Goal: Transaction & Acquisition: Purchase product/service

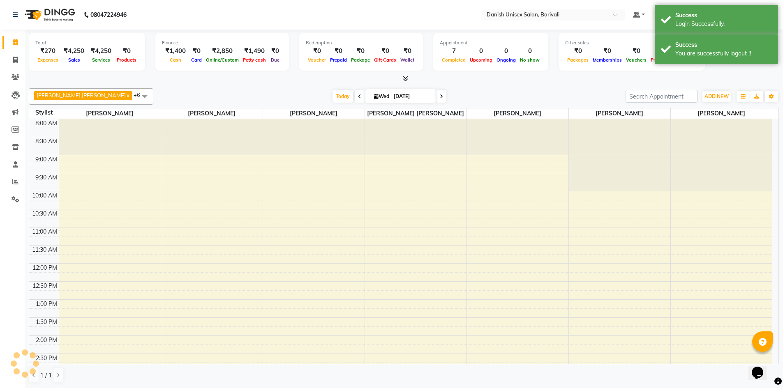
scroll to position [173, 0]
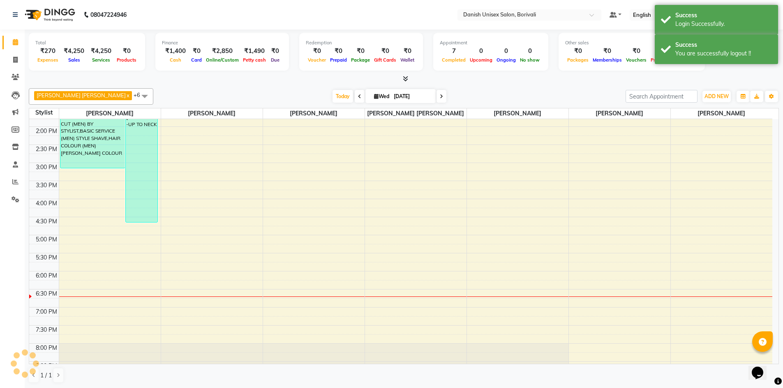
select select "en"
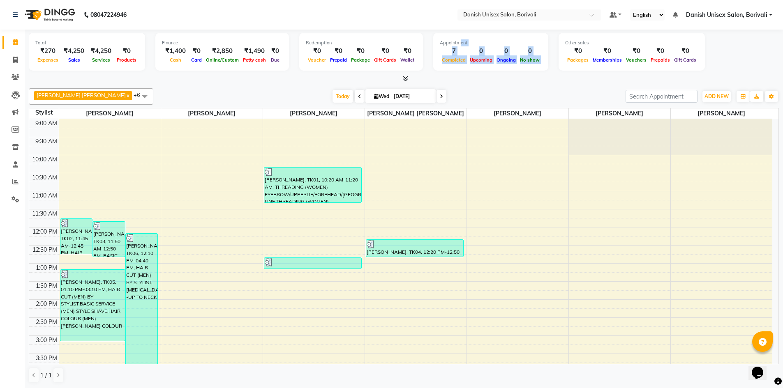
drag, startPoint x: 493, startPoint y: 57, endPoint x: 541, endPoint y: 70, distance: 49.3
click at [541, 70] on div "Total ₹270 Expenses ₹4,250 Sales ₹4,250 Services ₹0 Products Finance ₹1,400 Cas…" at bounding box center [404, 53] width 750 height 40
click at [294, 71] on div "Total ₹270 Expenses ₹4,250 Sales ₹4,250 Services ₹0 Products Finance ₹1,400 Cas…" at bounding box center [404, 53] width 750 height 40
click at [12, 56] on span at bounding box center [15, 59] width 14 height 9
select select "7068"
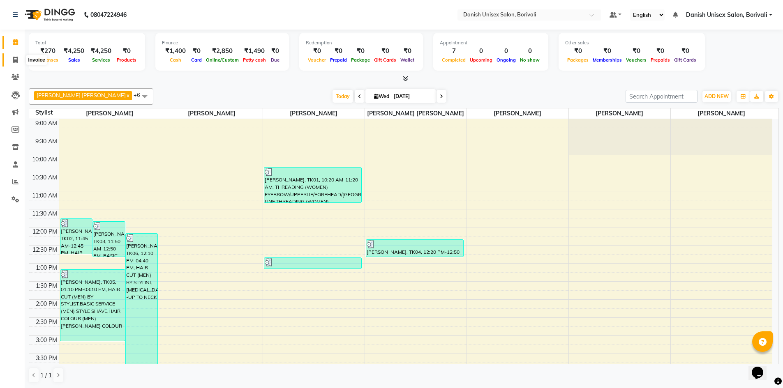
select select "service"
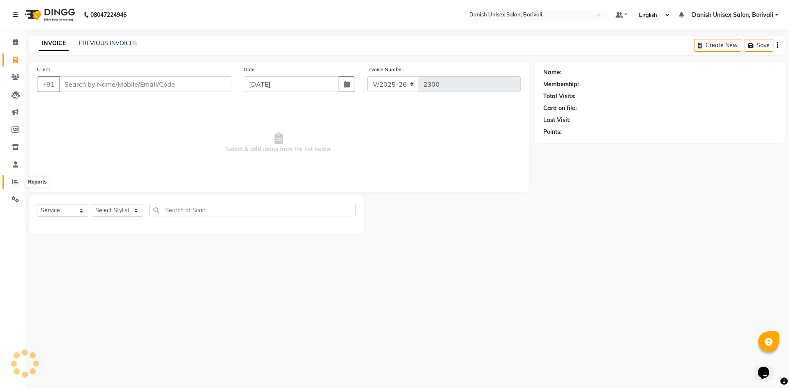
click at [16, 182] on icon at bounding box center [15, 182] width 6 height 6
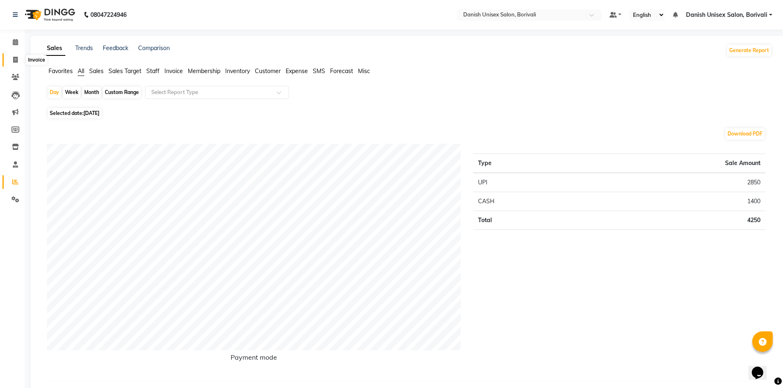
click at [15, 60] on icon at bounding box center [15, 60] width 5 height 6
select select "7068"
select select "service"
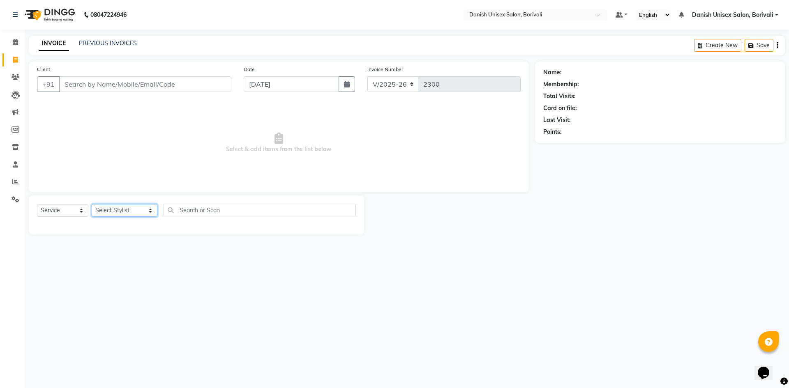
click at [111, 211] on select "Select Stylist [PERSON_NAME] Bheem [PERSON_NAME] Danish Unisex Salon, [PERSON_N…" at bounding box center [125, 210] width 66 height 13
select select "58926"
click at [92, 204] on select "Select Stylist [PERSON_NAME] Bheem [PERSON_NAME] Danish Unisex Salon, [PERSON_N…" at bounding box center [125, 210] width 66 height 13
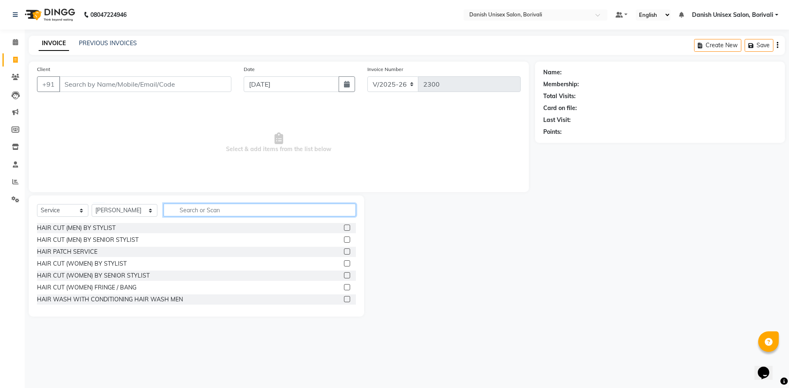
click at [195, 211] on input "text" at bounding box center [260, 210] width 192 height 13
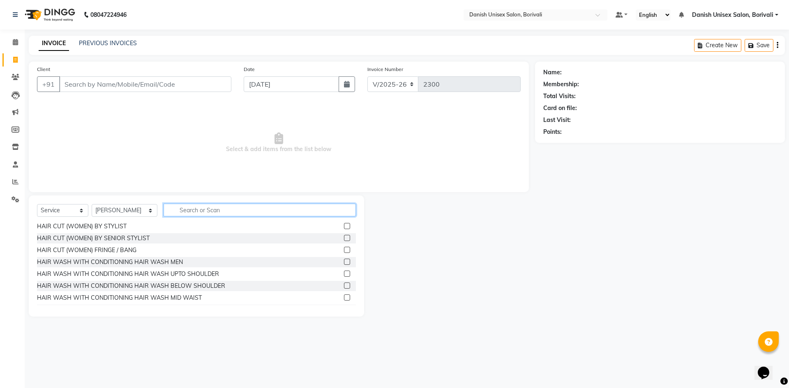
scroll to position [82, 0]
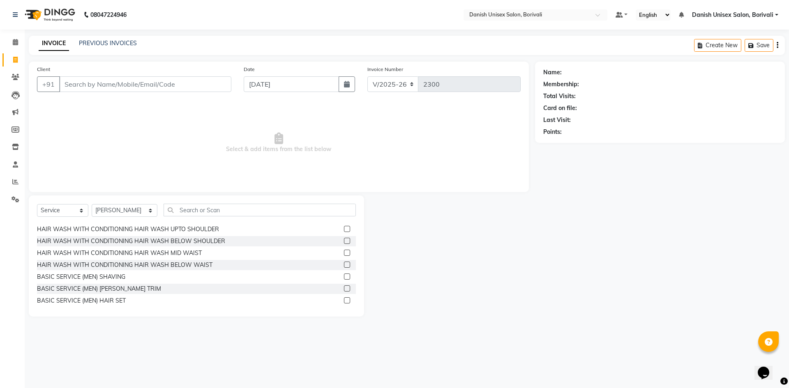
click at [344, 263] on label at bounding box center [347, 265] width 6 height 6
click at [344, 263] on input "checkbox" at bounding box center [346, 265] width 5 height 5
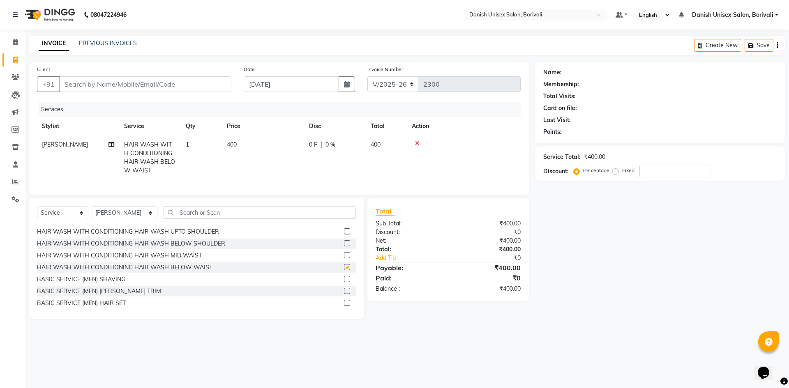
checkbox input "false"
click at [125, 216] on select "Select Stylist [PERSON_NAME] Bheem [PERSON_NAME] Danish Unisex Salon, [PERSON_N…" at bounding box center [125, 213] width 66 height 13
select select "58928"
click at [92, 213] on select "Select Stylist [PERSON_NAME] Bheem [PERSON_NAME] Danish Unisex Salon, [PERSON_N…" at bounding box center [125, 213] width 66 height 13
click at [169, 219] on input "text" at bounding box center [260, 212] width 192 height 13
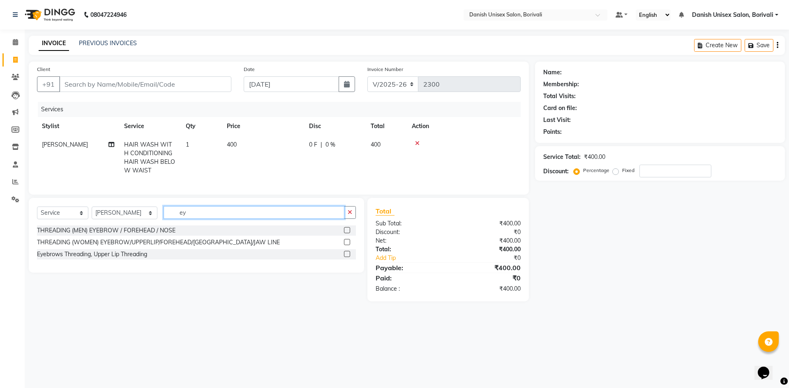
scroll to position [0, 0]
type input "eye"
click at [348, 245] on label at bounding box center [347, 242] width 6 height 6
click at [348, 245] on input "checkbox" at bounding box center [346, 242] width 5 height 5
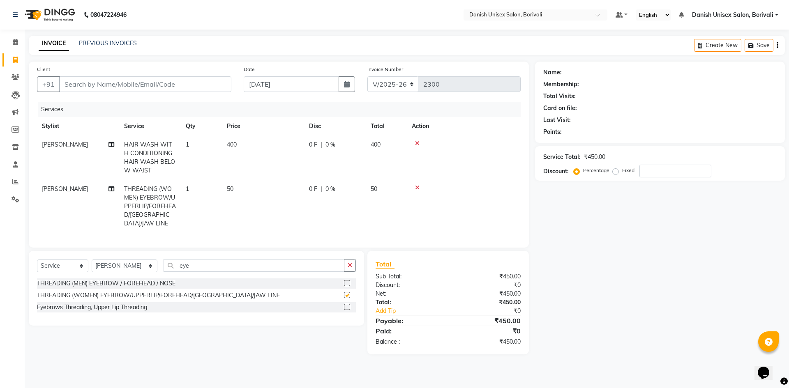
checkbox input "false"
click at [144, 88] on input "Client" at bounding box center [145, 84] width 172 height 16
click at [117, 21] on div "08047224946 Need Help? Call us on 08047224946" at bounding box center [70, 14] width 126 height 23
click at [182, 83] on input "Client" at bounding box center [145, 84] width 172 height 16
type input "9"
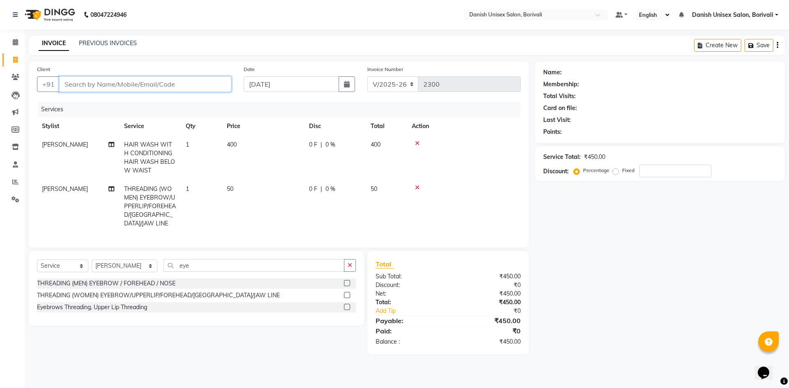
type input "0"
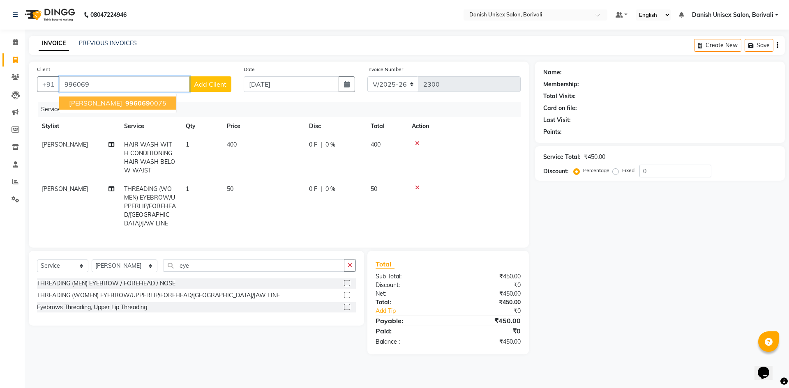
click at [125, 106] on span "996069" at bounding box center [137, 103] width 25 height 8
type input "9960690075"
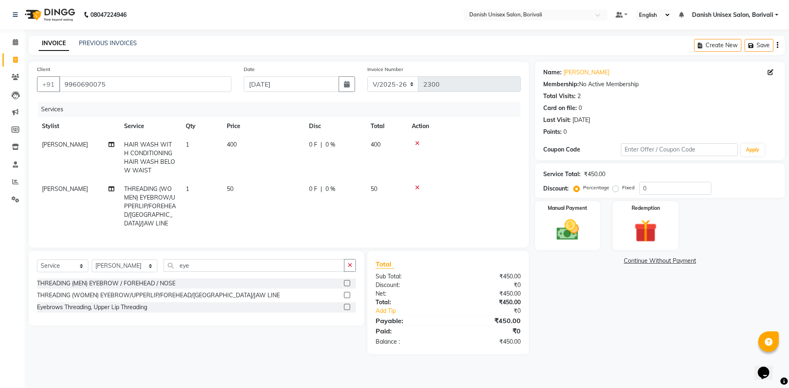
click at [366, 154] on td "400" at bounding box center [386, 158] width 41 height 44
select select "58926"
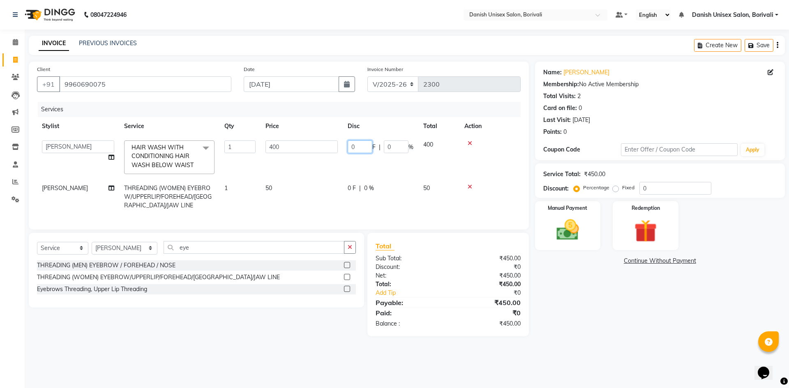
click at [350, 146] on input "0" at bounding box center [360, 147] width 25 height 13
type input "50"
click at [419, 176] on tr "AYAN Bheem Singh Danish Unisex Salon, Borivali Firoz Alam salmani Jagruti Kajal…" at bounding box center [279, 158] width 484 height 44
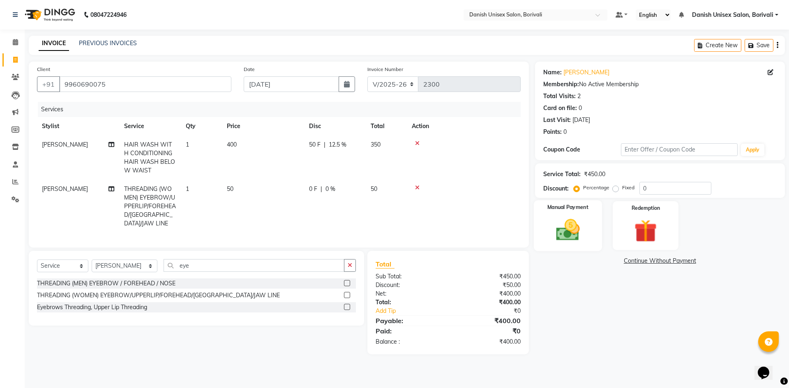
click at [590, 247] on div "Manual Payment" at bounding box center [567, 225] width 68 height 51
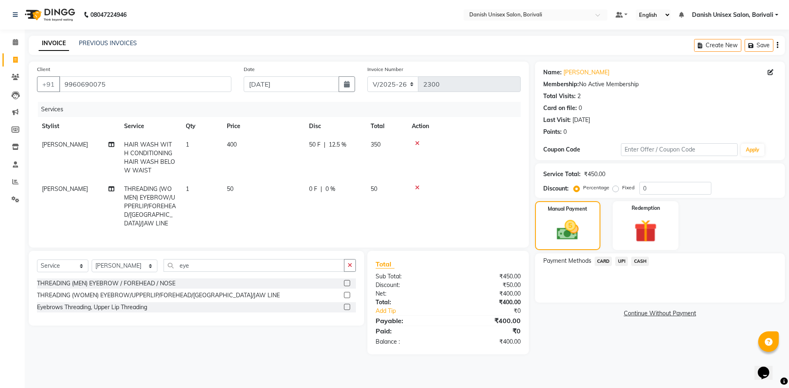
click at [638, 262] on span "CASH" at bounding box center [640, 261] width 18 height 9
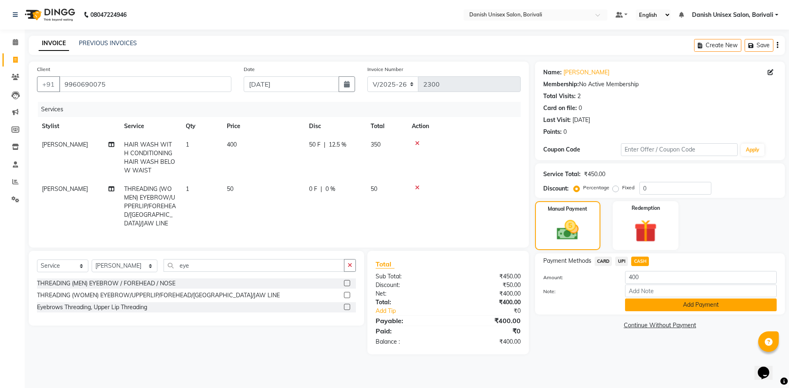
click at [653, 310] on button "Add Payment" at bounding box center [701, 305] width 152 height 13
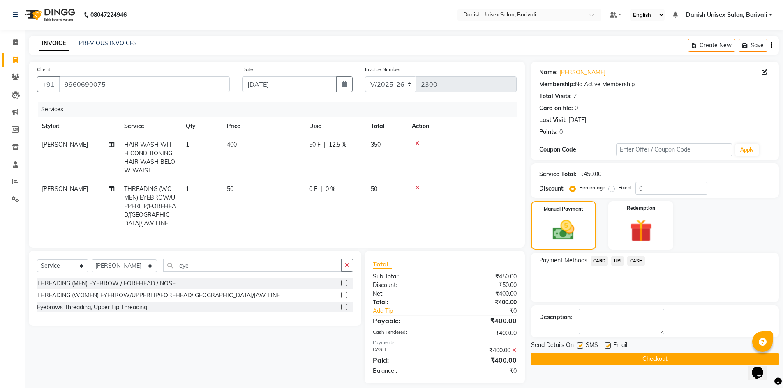
click at [649, 362] on button "Checkout" at bounding box center [655, 359] width 248 height 13
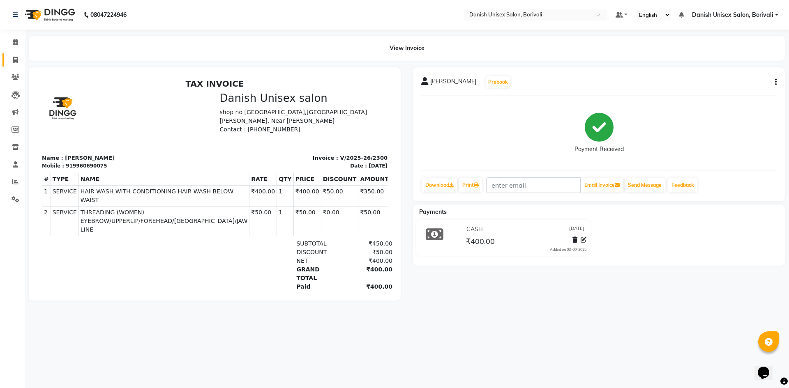
click at [13, 54] on link "Invoice" at bounding box center [12, 60] width 20 height 14
select select "service"
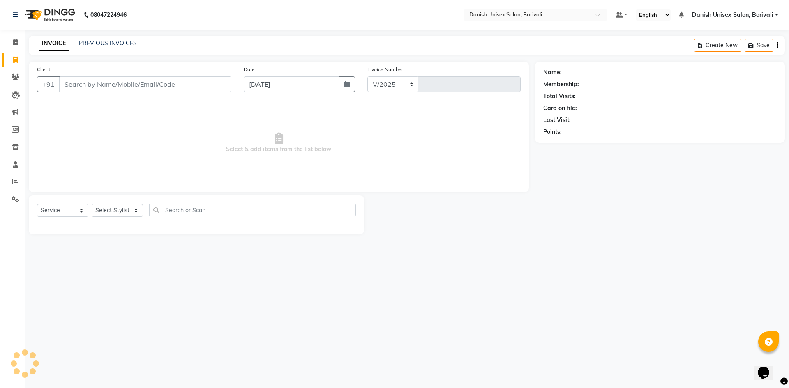
select select "7068"
type input "2301"
click at [75, 81] on input "Client" at bounding box center [145, 84] width 172 height 16
type input "9833645587"
click at [221, 85] on span "Add Client" at bounding box center [210, 84] width 32 height 8
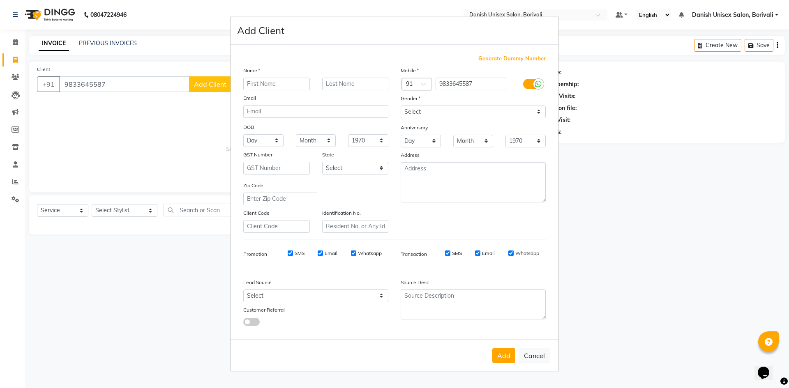
click at [270, 100] on div "Email" at bounding box center [315, 100] width 157 height 12
click at [258, 82] on input "text" at bounding box center [276, 84] width 67 height 13
type input "priyal"
drag, startPoint x: 327, startPoint y: 74, endPoint x: 330, endPoint y: 80, distance: 6.3
click at [328, 74] on div "Name" at bounding box center [315, 72] width 157 height 12
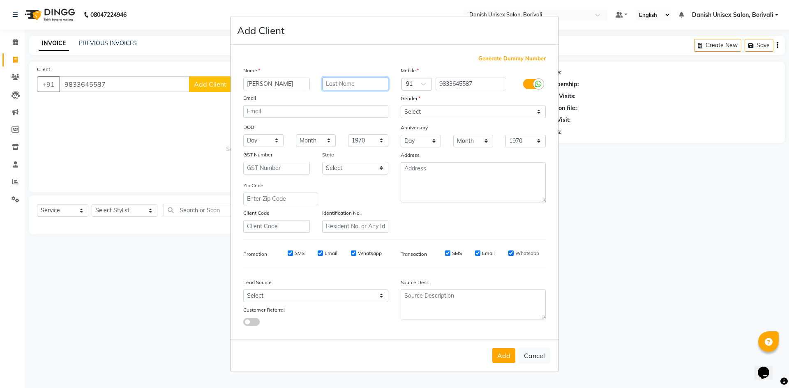
click at [330, 80] on input "text" at bounding box center [355, 84] width 67 height 13
type input "Gala"
click at [464, 110] on select "Select Male Female Other Prefer Not To Say" at bounding box center [473, 112] width 145 height 13
select select "female"
click at [401, 106] on select "Select Male Female Other Prefer Not To Say" at bounding box center [473, 112] width 145 height 13
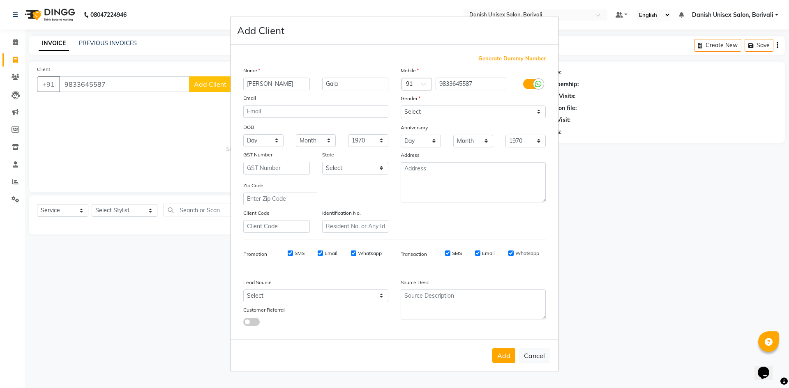
click at [502, 364] on div "Add Cancel" at bounding box center [394, 355] width 328 height 32
click at [502, 361] on button "Add" at bounding box center [503, 355] width 23 height 15
select select
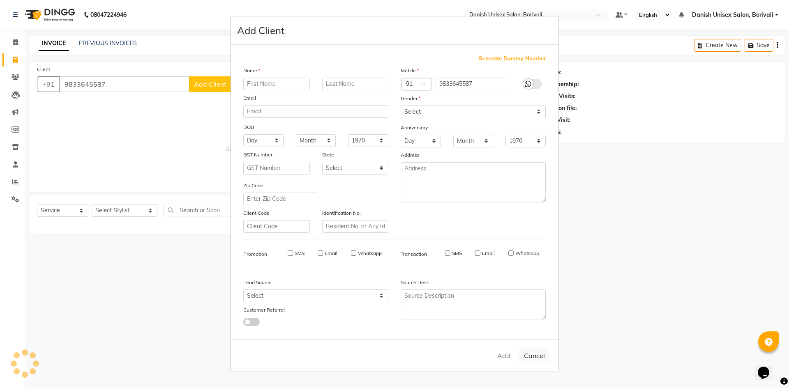
select select
checkbox input "false"
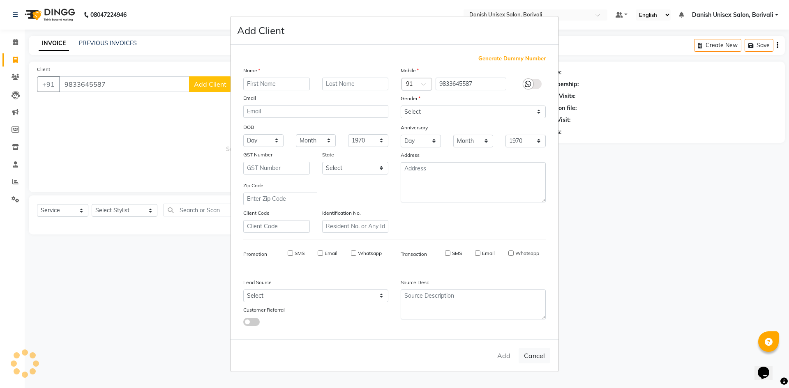
checkbox input "false"
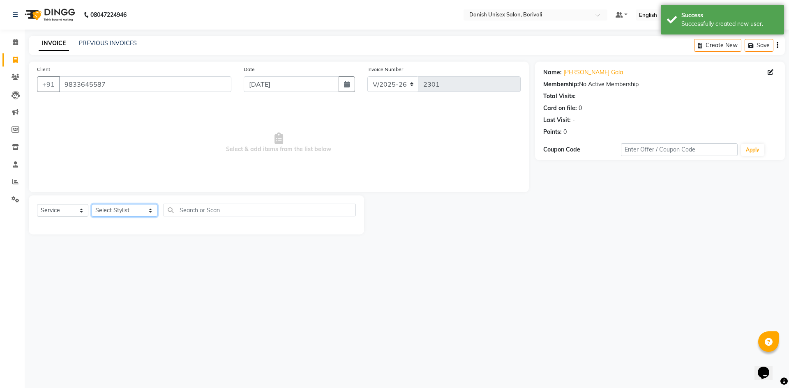
click at [129, 212] on select "Select Stylist [PERSON_NAME] Bheem [PERSON_NAME] Danish Unisex Salon, [PERSON_N…" at bounding box center [125, 210] width 66 height 13
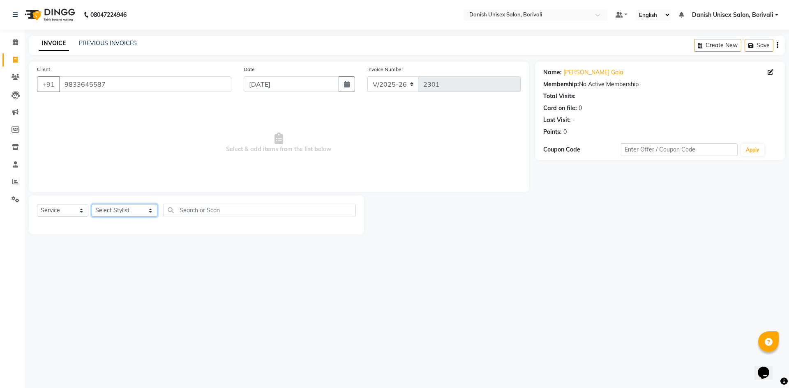
select select "84988"
click at [92, 204] on select "Select Stylist [PERSON_NAME] Bheem [PERSON_NAME] Danish Unisex Salon, [PERSON_N…" at bounding box center [125, 210] width 66 height 13
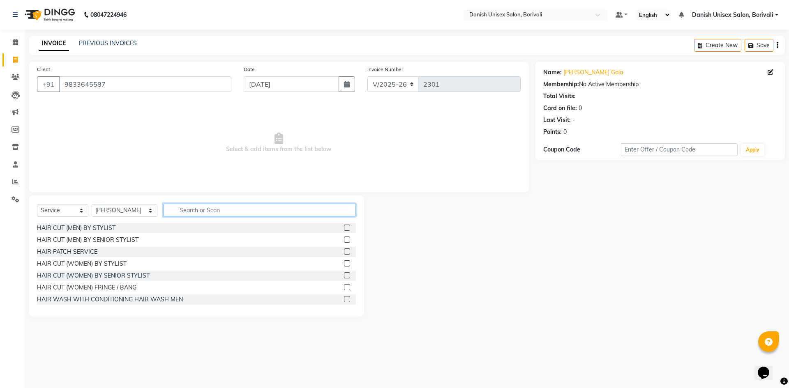
click at [181, 208] on input "text" at bounding box center [260, 210] width 192 height 13
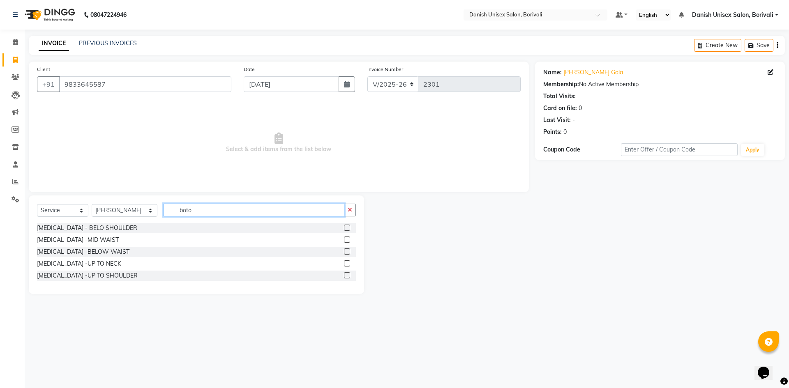
type input "boto"
click at [348, 251] on label at bounding box center [347, 252] width 6 height 6
click at [348, 251] on input "checkbox" at bounding box center [346, 251] width 5 height 5
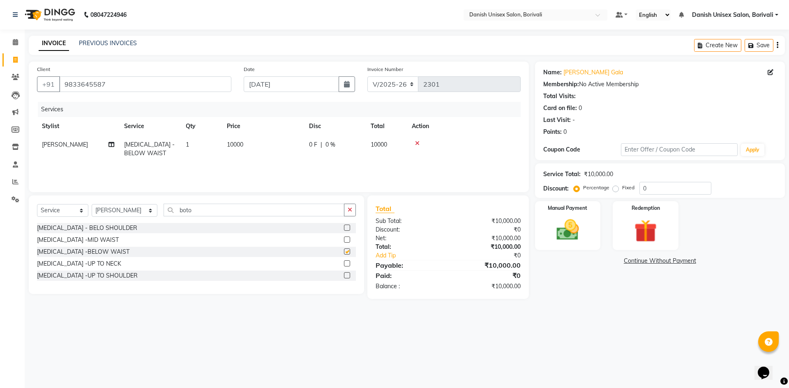
checkbox input "false"
click at [417, 141] on icon at bounding box center [417, 144] width 5 height 6
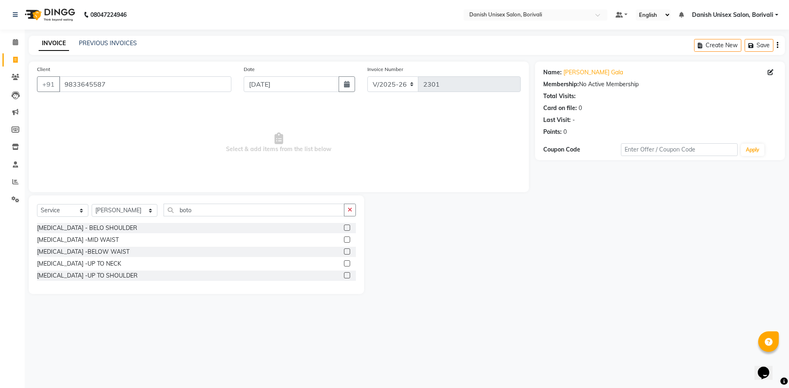
click at [346, 239] on label at bounding box center [347, 240] width 6 height 6
click at [346, 239] on input "checkbox" at bounding box center [346, 239] width 5 height 5
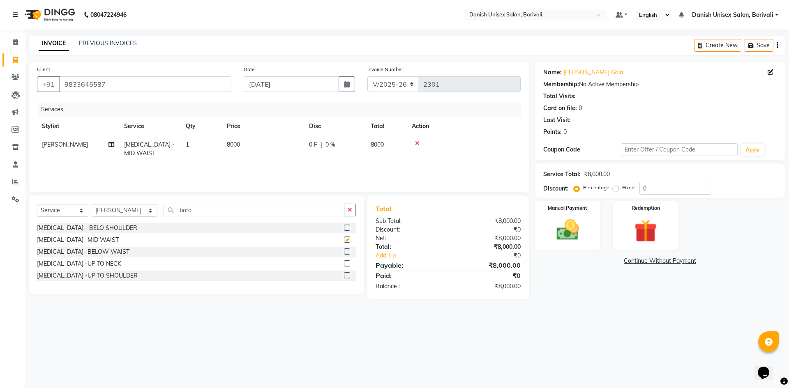
checkbox input "false"
click at [344, 228] on label at bounding box center [347, 228] width 6 height 6
click at [344, 228] on input "checkbox" at bounding box center [346, 228] width 5 height 5
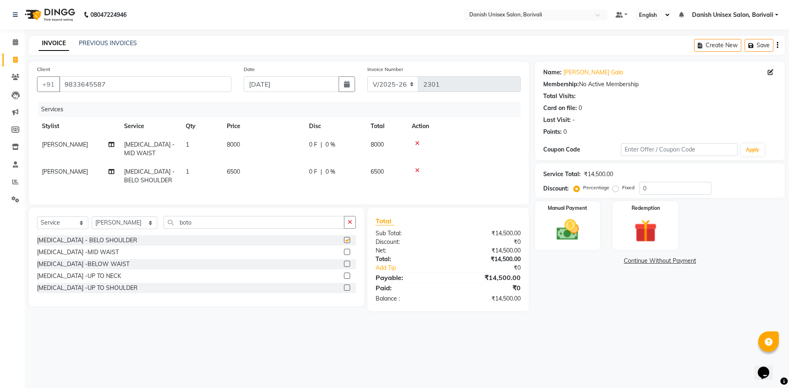
checkbox input "false"
click at [417, 169] on icon at bounding box center [417, 171] width 5 height 6
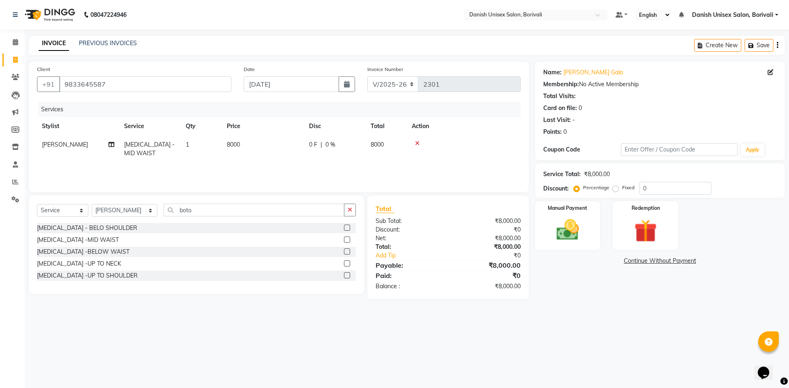
click at [313, 144] on span "0 F" at bounding box center [313, 145] width 8 height 9
select select "84988"
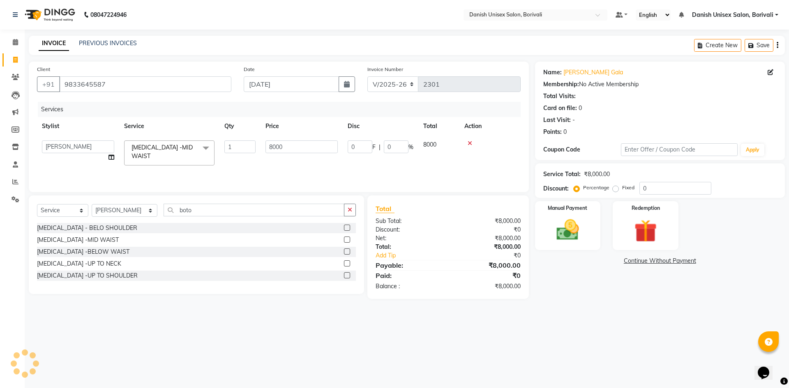
click at [347, 148] on td "0 F | 0 %" at bounding box center [381, 153] width 76 height 35
click at [349, 151] on input "0" at bounding box center [360, 147] width 25 height 13
type input "1000"
click at [421, 257] on link "Add Tip" at bounding box center [415, 255] width 92 height 9
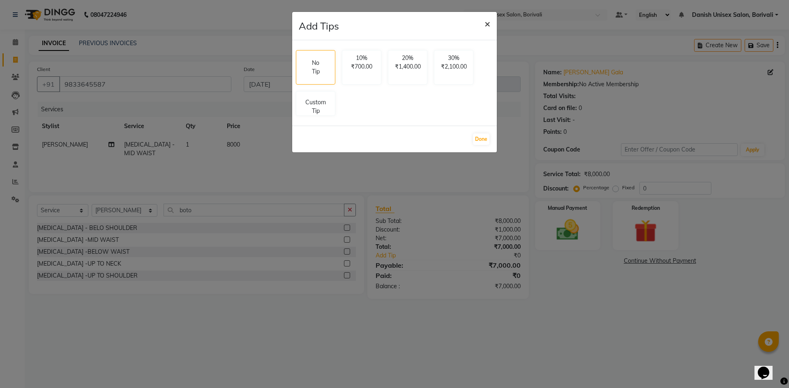
click at [487, 23] on span "×" at bounding box center [487, 23] width 6 height 12
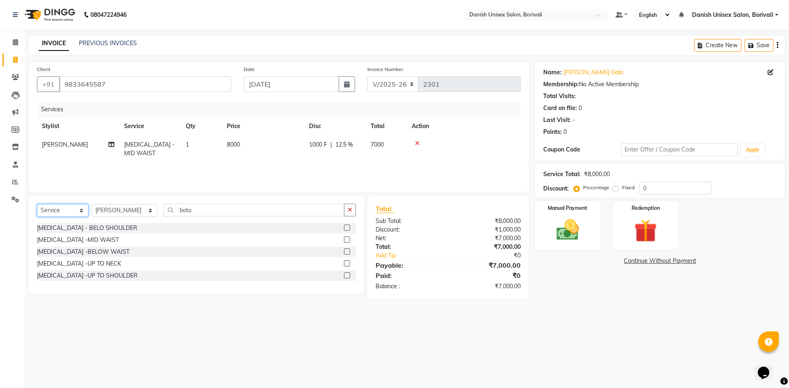
click at [59, 213] on select "Select Service Product Membership Package Voucher Prepaid Gift Card" at bounding box center [62, 210] width 51 height 13
select select "product"
click at [37, 204] on select "Select Service Product Membership Package Voucher Prepaid Gift Card" at bounding box center [62, 210] width 51 height 13
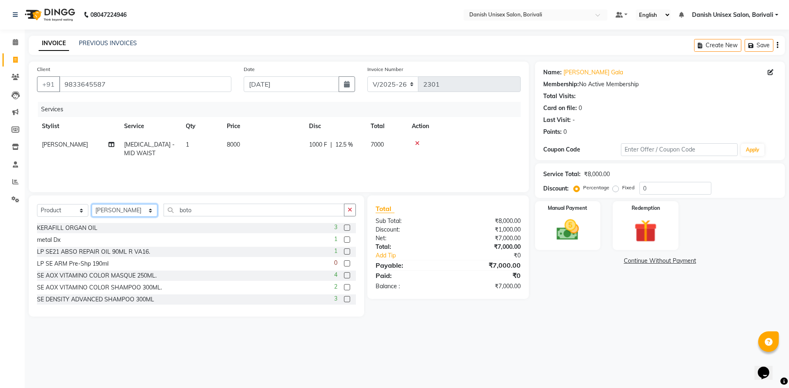
click at [122, 210] on select "Select Stylist [PERSON_NAME] Bheem [PERSON_NAME] Danish Unisex Salon, [PERSON_N…" at bounding box center [125, 210] width 66 height 13
select select "59066"
click at [92, 204] on select "Select Stylist [PERSON_NAME] Bheem [PERSON_NAME] Danish Unisex Salon, [PERSON_N…" at bounding box center [125, 210] width 66 height 13
click at [192, 213] on input "boto" at bounding box center [254, 210] width 181 height 13
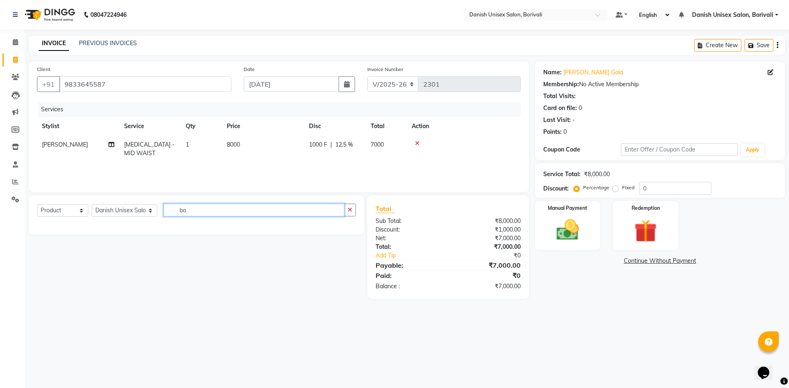
type input "b"
type input "m"
type input "arg"
click at [347, 226] on label at bounding box center [347, 228] width 6 height 6
click at [347, 226] on input "checkbox" at bounding box center [346, 228] width 5 height 5
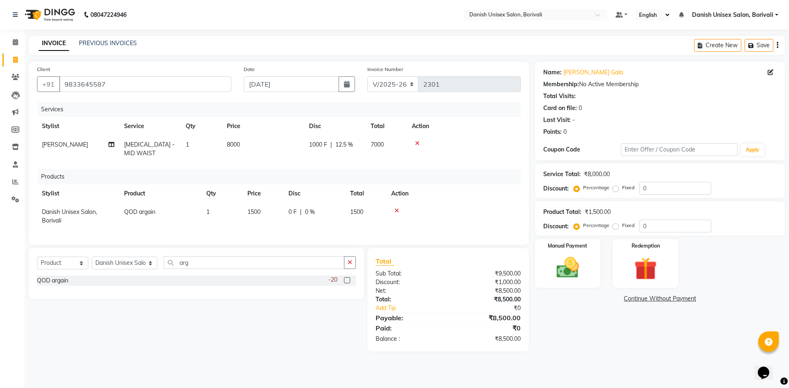
click at [346, 283] on label at bounding box center [347, 280] width 6 height 6
click at [346, 283] on input "checkbox" at bounding box center [346, 280] width 5 height 5
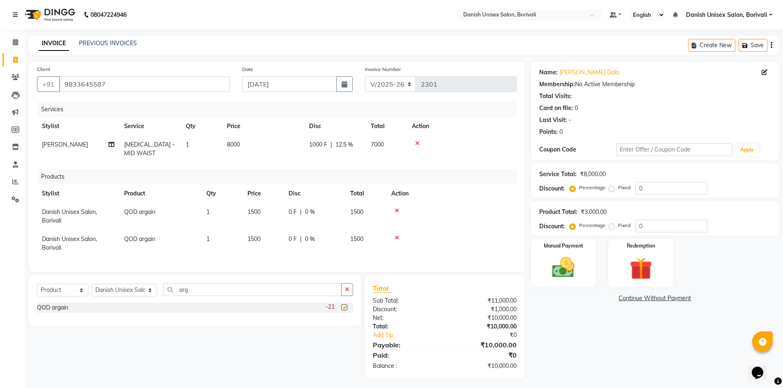
checkbox input "false"
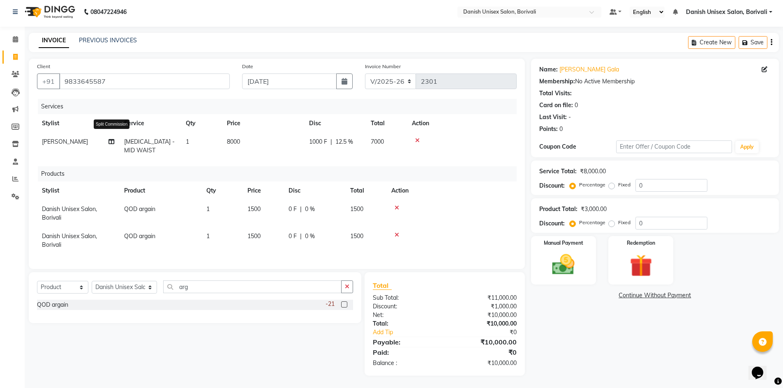
click at [112, 139] on icon at bounding box center [111, 142] width 6 height 6
select select "84988"
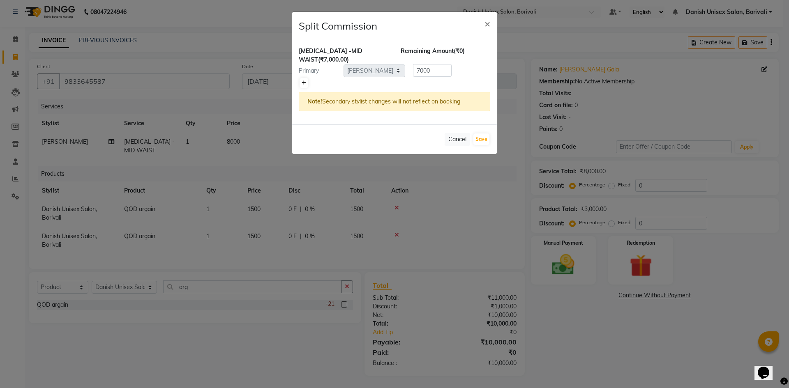
click at [305, 81] on icon at bounding box center [304, 83] width 5 height 5
type input "3500"
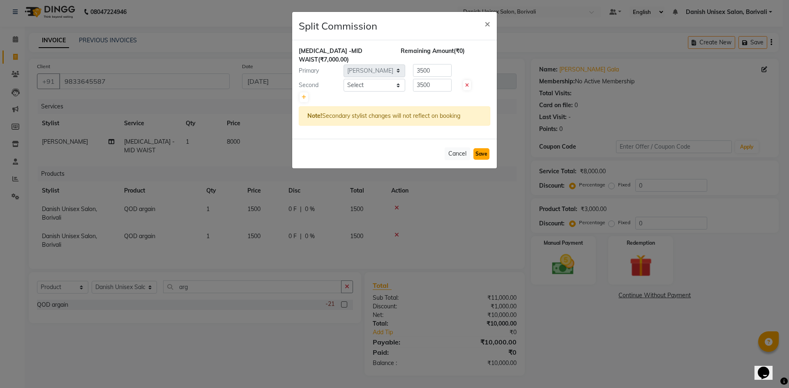
click at [482, 148] on button "Save" at bounding box center [481, 154] width 16 height 12
click at [379, 79] on select "Select AYAN Bheem Singh Danish Unisex Salon, Borivali Firoz Alam salmani Jagrut…" at bounding box center [374, 85] width 62 height 13
select select "58927"
click at [343, 79] on select "Select AYAN Bheem Singh Danish Unisex Salon, Borivali Firoz Alam salmani Jagrut…" at bounding box center [374, 85] width 62 height 13
click at [478, 148] on button "Save" at bounding box center [481, 154] width 16 height 12
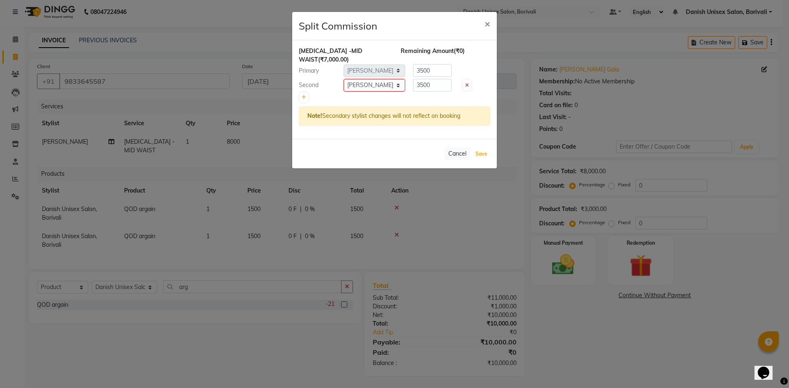
select select "Select"
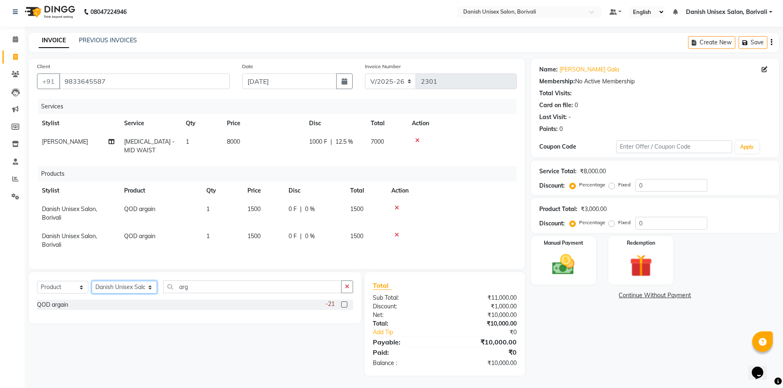
click at [112, 287] on select "Select Stylist [PERSON_NAME] Bheem [PERSON_NAME] Danish Unisex Salon, [PERSON_N…" at bounding box center [124, 287] width 65 height 13
select select "84988"
click at [92, 281] on select "Select Stylist [PERSON_NAME] Bheem [PERSON_NAME] Danish Unisex Salon, [PERSON_N…" at bounding box center [124, 287] width 65 height 13
click at [125, 233] on span "QOD argain" at bounding box center [139, 236] width 31 height 7
select select "59066"
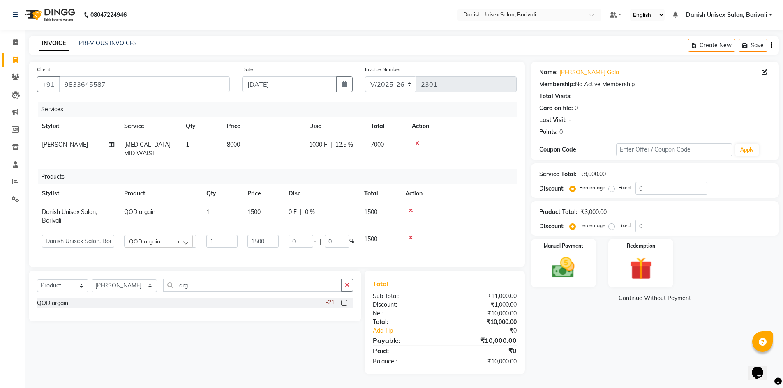
scroll to position [5, 0]
click at [143, 210] on span "QOD argain" at bounding box center [139, 211] width 31 height 7
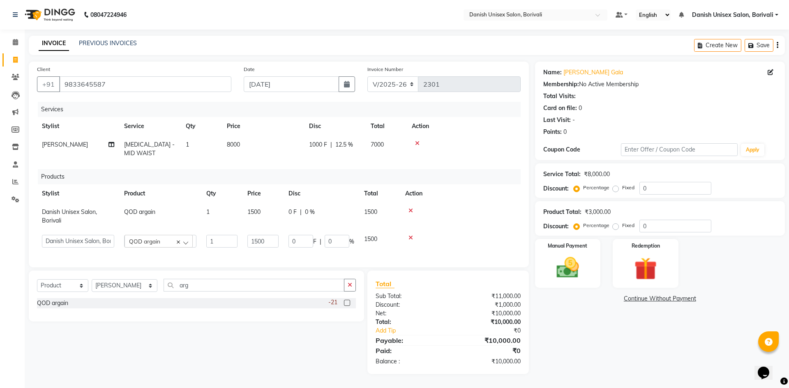
select select "59066"
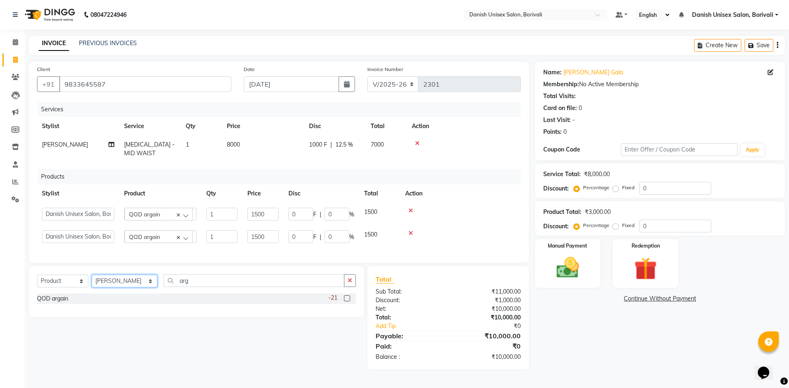
click at [122, 285] on select "Select Stylist [PERSON_NAME] Bheem [PERSON_NAME] Danish Unisex Salon, [PERSON_N…" at bounding box center [125, 281] width 66 height 13
click at [92, 281] on select "Select Stylist [PERSON_NAME] Bheem [PERSON_NAME] Danish Unisex Salon, [PERSON_N…" at bounding box center [125, 281] width 66 height 13
click at [411, 212] on icon at bounding box center [410, 211] width 5 height 6
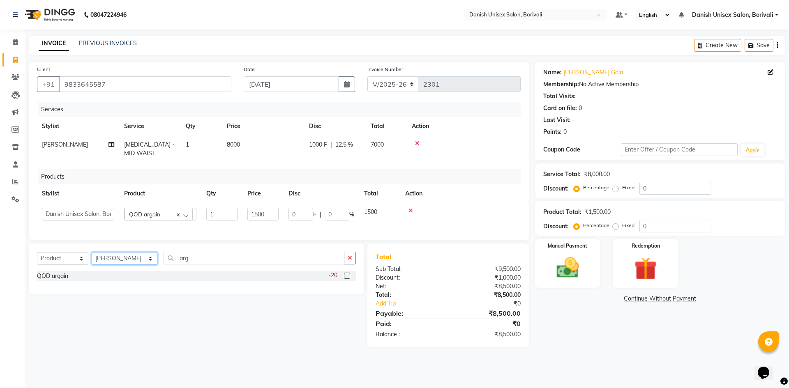
click at [137, 265] on select "Select Stylist [PERSON_NAME] Bheem [PERSON_NAME] Danish Unisex Salon, [PERSON_N…" at bounding box center [125, 258] width 66 height 13
select select "84988"
click at [92, 258] on select "Select Stylist [PERSON_NAME] Bheem [PERSON_NAME] Danish Unisex Salon, [PERSON_N…" at bounding box center [125, 258] width 66 height 13
click at [348, 279] on label at bounding box center [347, 276] width 6 height 6
click at [348, 279] on input "checkbox" at bounding box center [346, 276] width 5 height 5
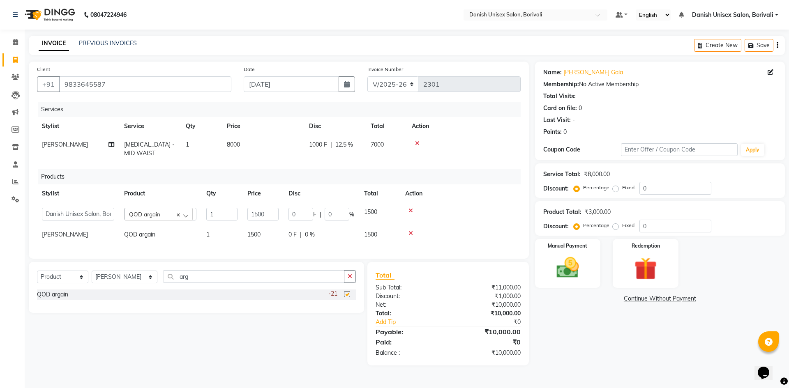
checkbox input "false"
click at [570, 267] on img at bounding box center [567, 267] width 38 height 27
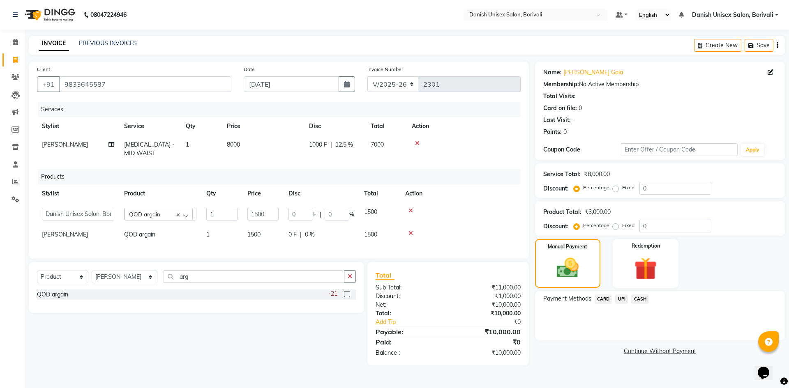
click at [625, 297] on span "UPI" at bounding box center [621, 299] width 13 height 9
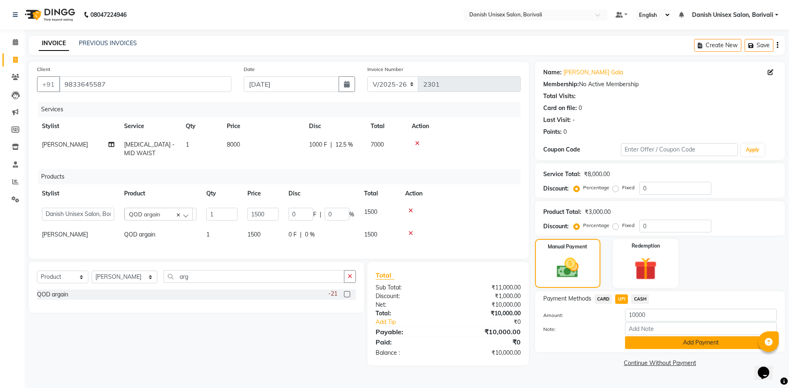
click at [661, 343] on button "Add Payment" at bounding box center [701, 342] width 152 height 13
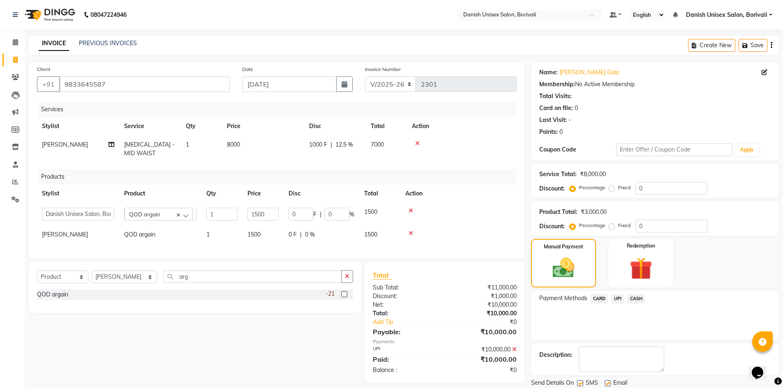
scroll to position [28, 0]
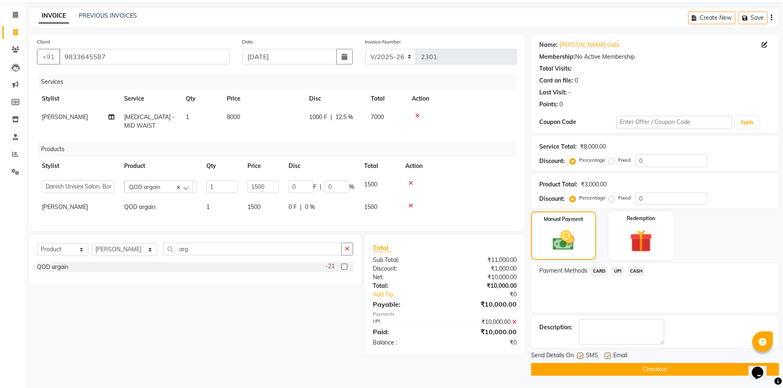
click at [652, 369] on button "Checkout" at bounding box center [655, 369] width 248 height 13
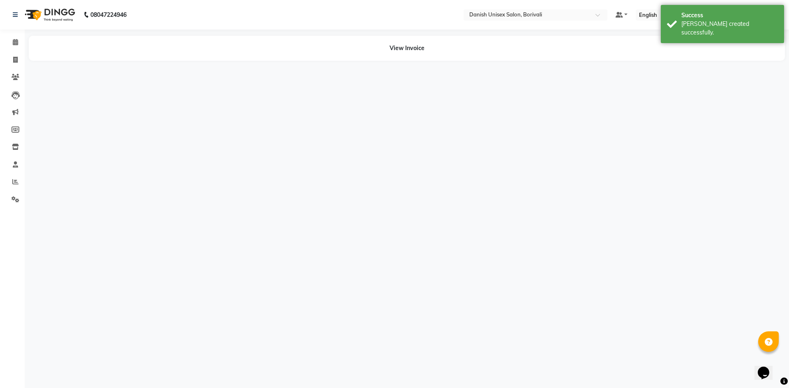
select select "84988"
select select "58927"
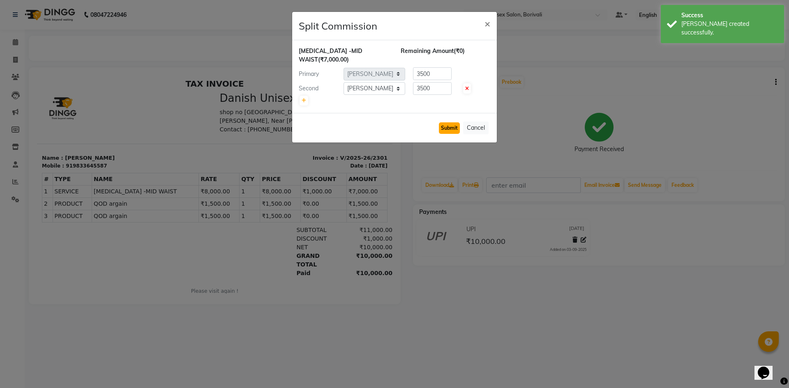
click at [450, 122] on button "Submit" at bounding box center [449, 128] width 21 height 12
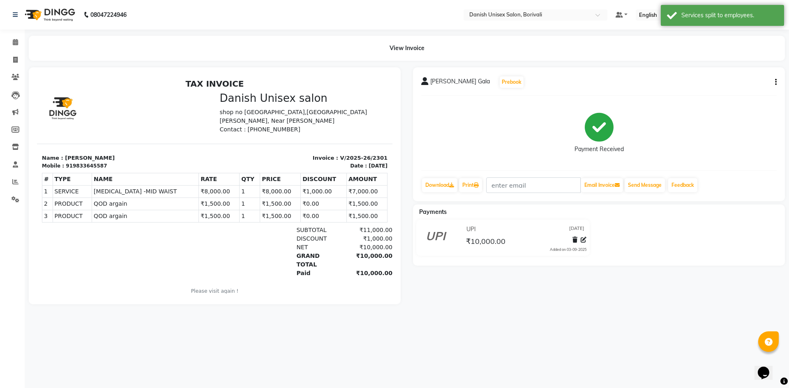
click at [774, 82] on button "button" at bounding box center [774, 82] width 5 height 9
click at [745, 85] on div "Edit Item Staff" at bounding box center [735, 82] width 56 height 10
select select "84988"
select select "59066"
select select "84988"
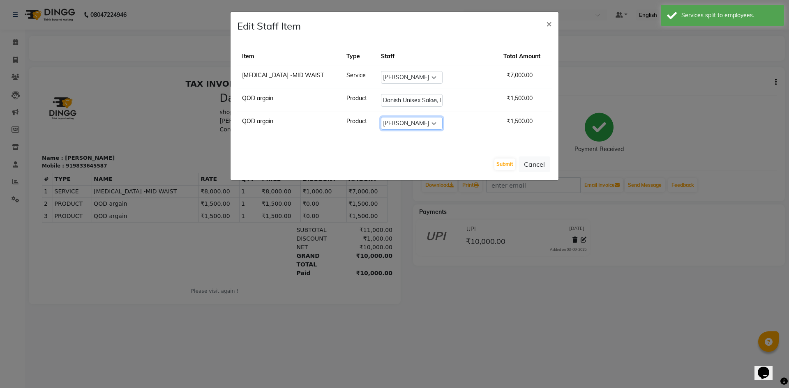
click at [411, 124] on select "Select AYAN Bheem Singh Danish Unisex Salon, Borivali Firoz Alam salmani Jagrut…" at bounding box center [412, 123] width 62 height 13
click at [641, 155] on ngb-modal-window "Edit Staff Item × Item Type Staff Total Amount BOTOX -MID WAIST Service Select …" at bounding box center [394, 194] width 789 height 388
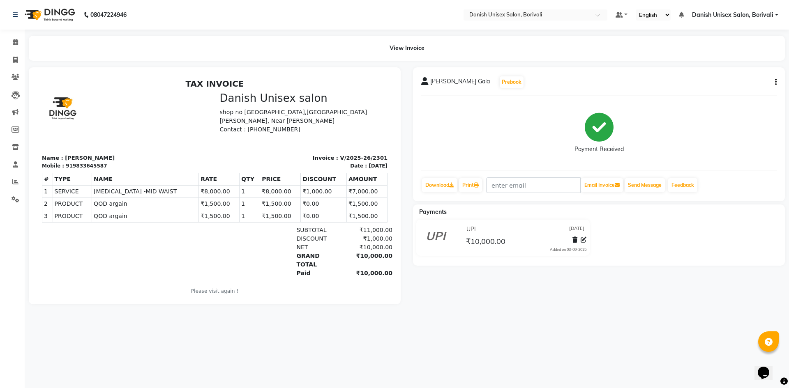
click at [774, 83] on button "button" at bounding box center [774, 82] width 5 height 9
click at [739, 76] on div "Split Service Amount" at bounding box center [735, 72] width 56 height 10
select select "84988"
select select "58927"
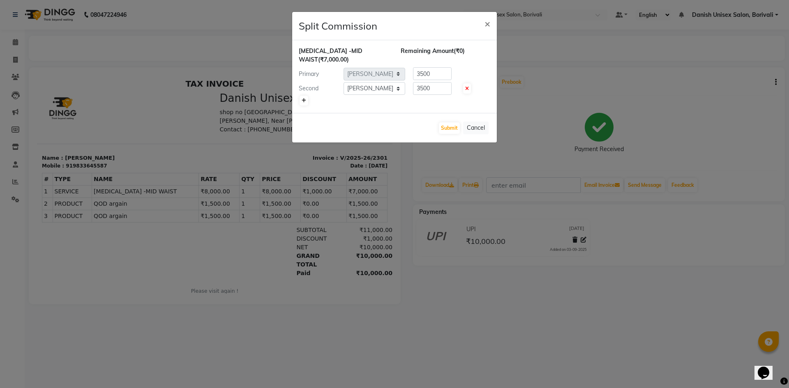
click at [308, 96] on link at bounding box center [303, 101] width 9 height 10
type input "2333.33"
click at [468, 101] on icon at bounding box center [467, 103] width 4 height 5
type input "3500"
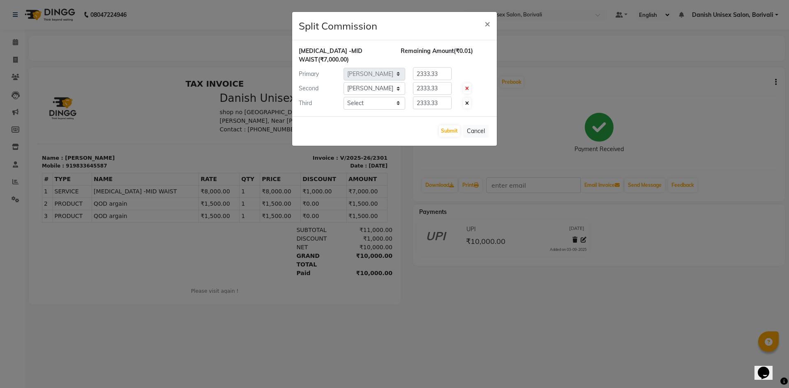
type input "3500"
click at [486, 25] on span "×" at bounding box center [487, 23] width 6 height 12
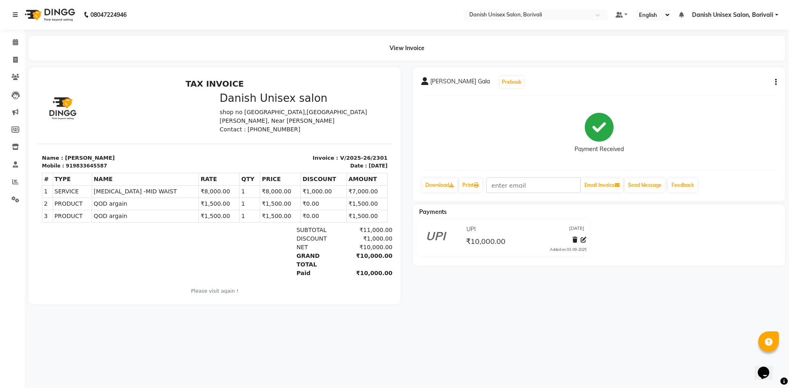
click at [776, 82] on icon "button" at bounding box center [776, 82] width 2 height 0
click at [719, 83] on div "Edit Item Staff" at bounding box center [735, 82] width 56 height 10
select select "84988"
select select "59066"
select select "84988"
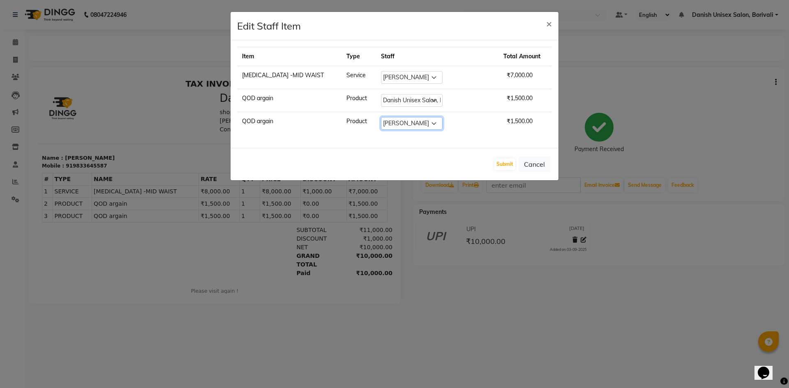
click at [397, 124] on select "Select AYAN Bheem Singh Danish Unisex Salon, Borivali Firoz Alam salmani Jagrut…" at bounding box center [412, 123] width 62 height 13
click at [447, 115] on td "Select AYAN Bheem Singh Danish Unisex Salon, Borivali Firoz Alam salmani Jagrut…" at bounding box center [437, 123] width 122 height 23
click at [414, 94] on select "Select AYAN Bheem Singh Danish Unisex Salon, Borivali Firoz Alam salmani Jagrut…" at bounding box center [412, 100] width 62 height 13
select select "58927"
click at [381, 94] on select "Select AYAN Bheem Singh Danish Unisex Salon, Borivali Firoz Alam salmani Jagrut…" at bounding box center [412, 100] width 62 height 13
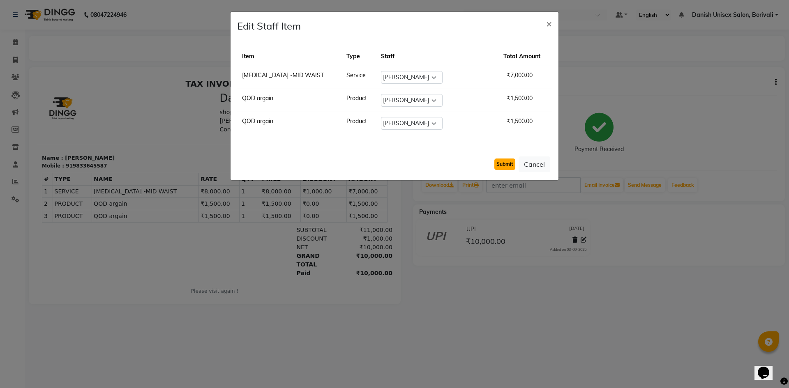
click at [502, 164] on button "Submit" at bounding box center [504, 165] width 21 height 12
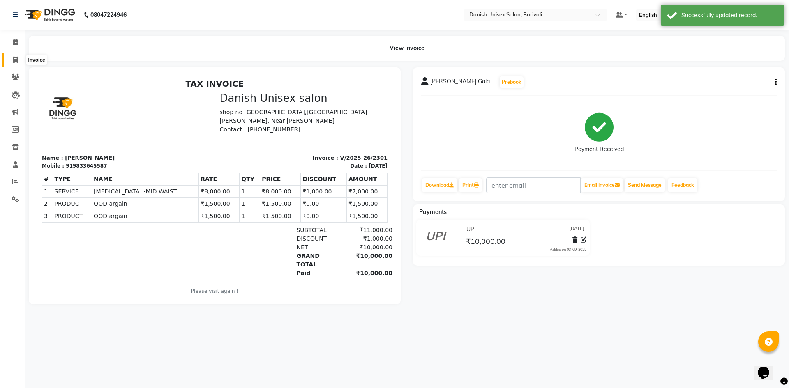
click at [11, 60] on span at bounding box center [15, 59] width 14 height 9
select select "7068"
select select "service"
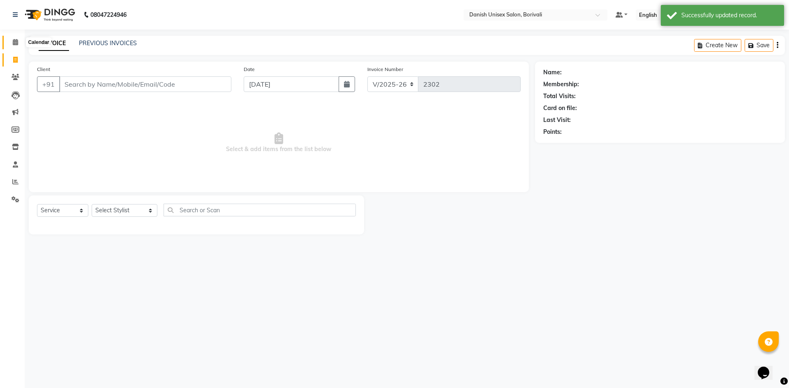
click at [15, 44] on icon at bounding box center [15, 42] width 5 height 6
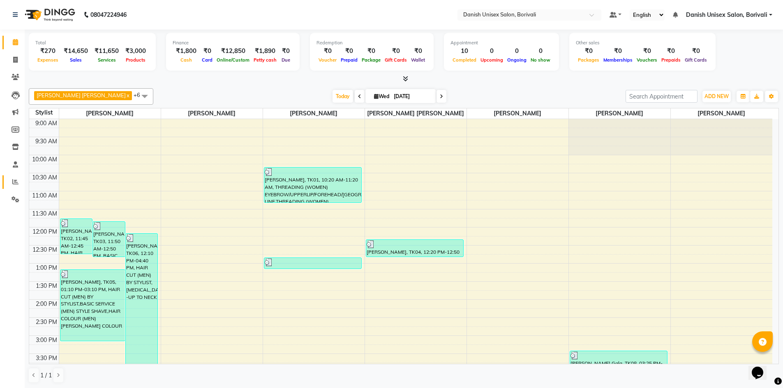
click at [16, 187] on link "Reports" at bounding box center [12, 182] width 20 height 14
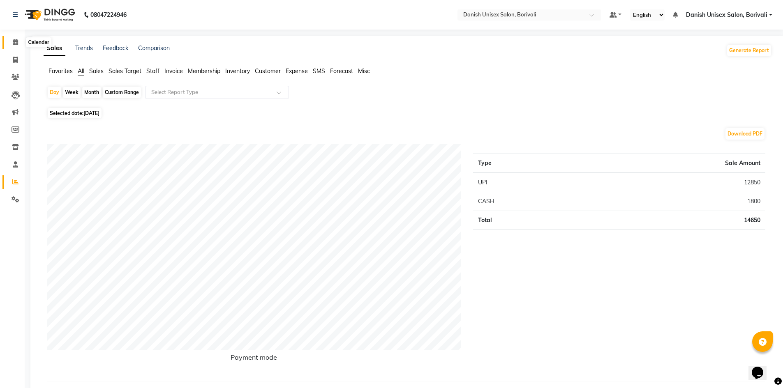
click at [12, 44] on span at bounding box center [15, 42] width 14 height 9
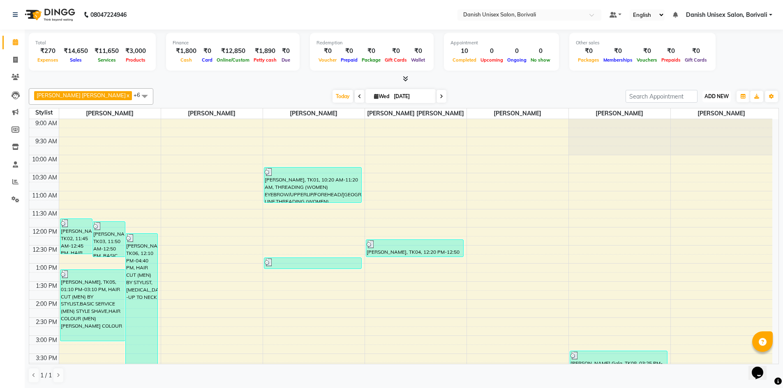
click at [711, 100] on button "ADD NEW Toggle Dropdown" at bounding box center [716, 97] width 28 height 12
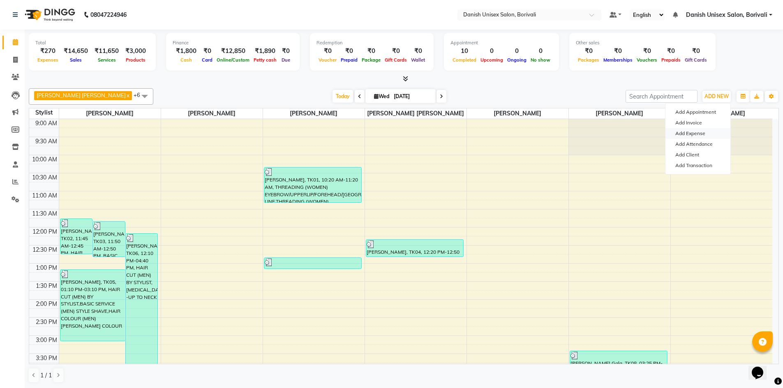
click at [705, 138] on link "Add Expense" at bounding box center [697, 133] width 65 height 11
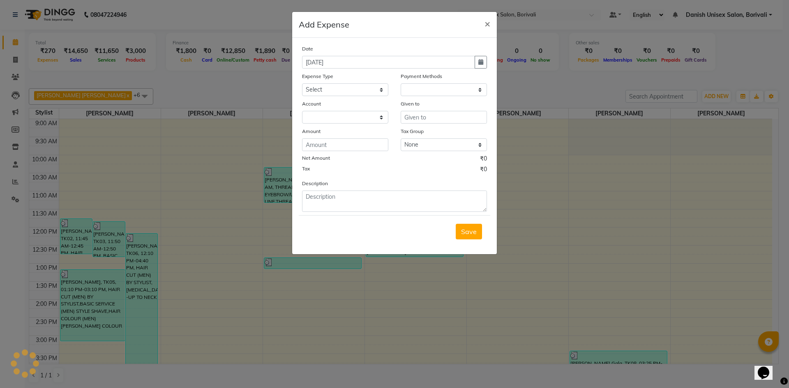
select select "1"
select select "6139"
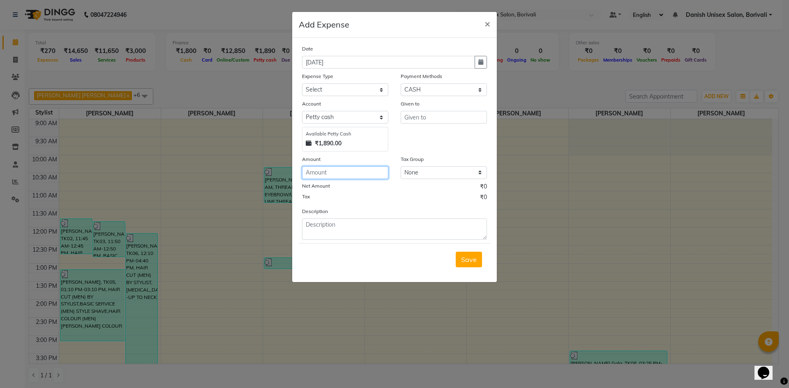
click at [327, 174] on input "number" at bounding box center [345, 172] width 86 height 13
type input "30"
click at [429, 118] on input "text" at bounding box center [444, 117] width 86 height 13
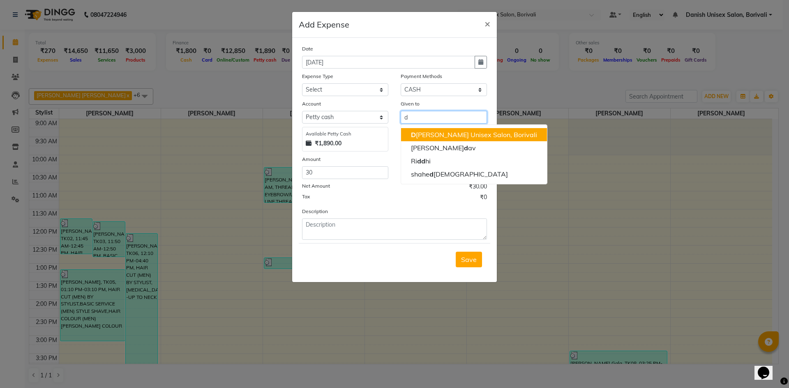
click at [426, 131] on ngb-highlight "D [PERSON_NAME] Unisex Salon, Borivali" at bounding box center [474, 135] width 126 height 8
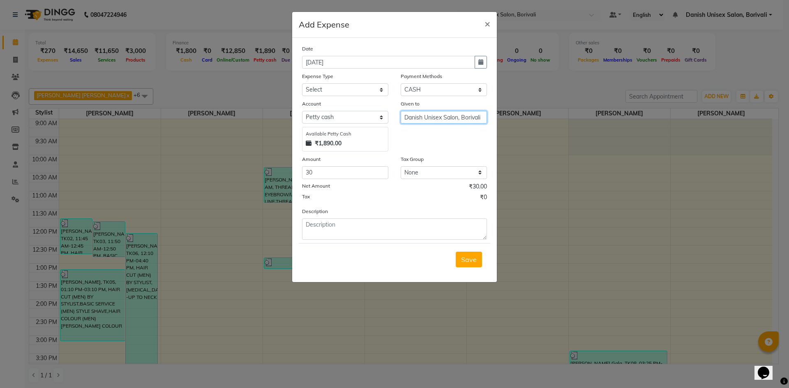
type input "Danish Unisex Salon, Borivali"
drag, startPoint x: 323, startPoint y: 88, endPoint x: 323, endPoint y: 95, distance: 7.0
click at [323, 88] on select "Select Advance Salary Bank charges Car maintenance Cash transfer to bank Cash t…" at bounding box center [345, 89] width 86 height 13
select select "7"
click at [302, 83] on select "Select Advance Salary Bank charges Car maintenance Cash transfer to bank Cash t…" at bounding box center [345, 89] width 86 height 13
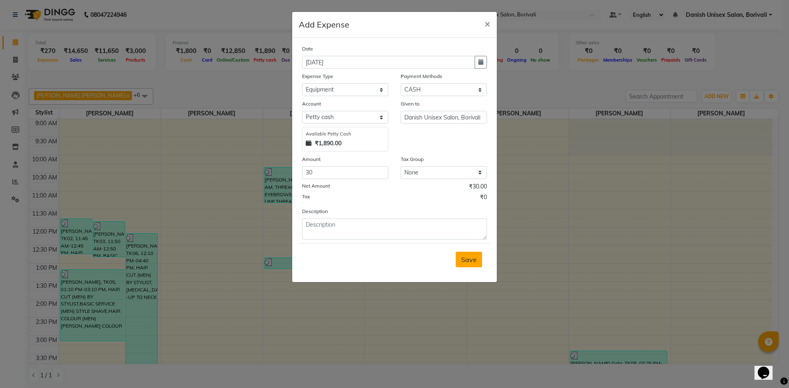
click at [467, 255] on button "Save" at bounding box center [469, 260] width 26 height 16
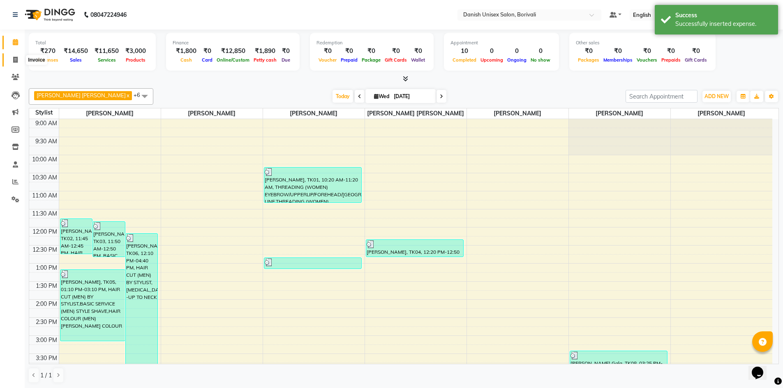
click at [15, 62] on icon at bounding box center [15, 60] width 5 height 6
select select "7068"
select select "service"
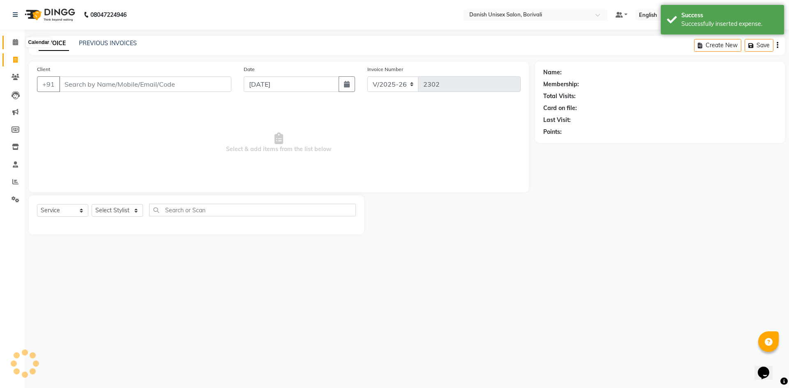
click at [18, 41] on icon at bounding box center [15, 42] width 5 height 6
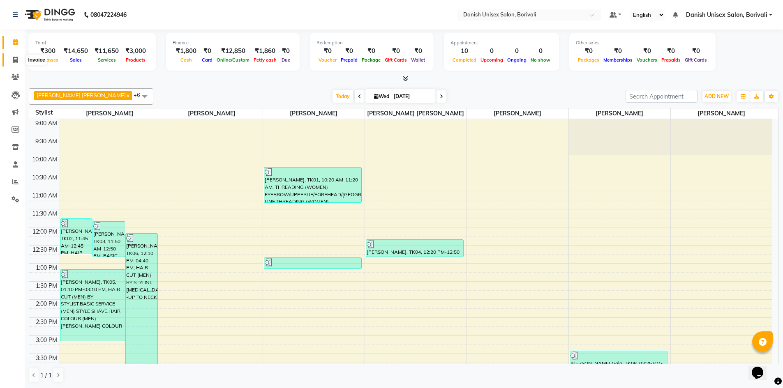
click at [14, 57] on icon at bounding box center [15, 60] width 5 height 6
select select "7068"
select select "service"
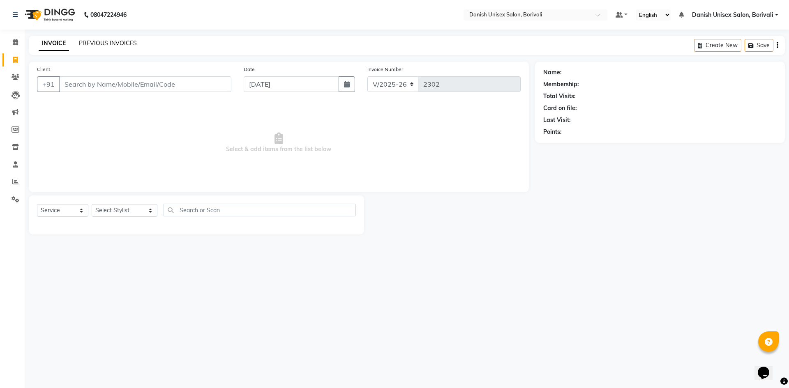
click at [134, 42] on link "PREVIOUS INVOICES" at bounding box center [108, 42] width 58 height 7
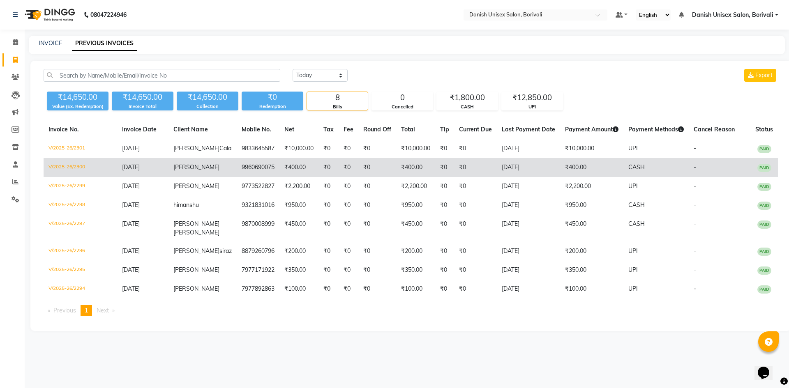
click at [304, 169] on td "₹400.00" at bounding box center [298, 167] width 39 height 19
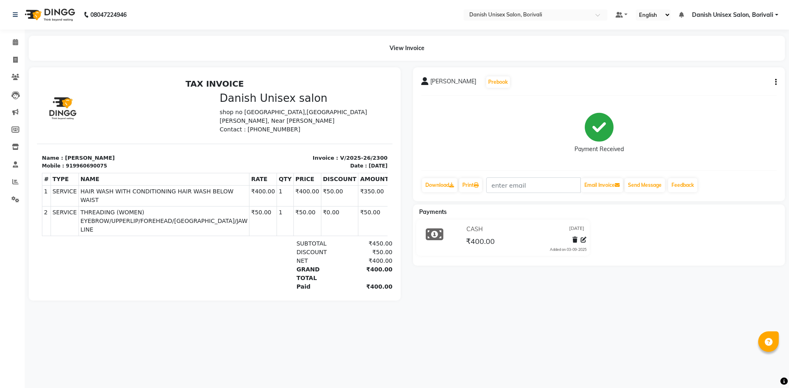
click at [776, 82] on icon "button" at bounding box center [776, 82] width 2 height 0
click at [736, 83] on div "Edit Item Staff" at bounding box center [735, 82] width 56 height 10
select select "58926"
select select "58928"
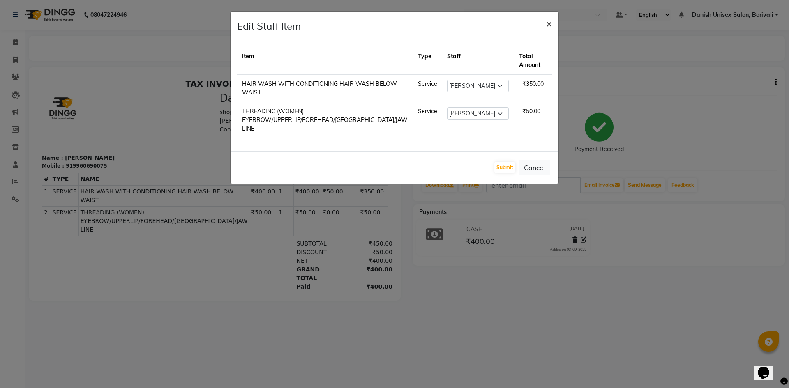
click at [549, 24] on span "×" at bounding box center [549, 23] width 6 height 12
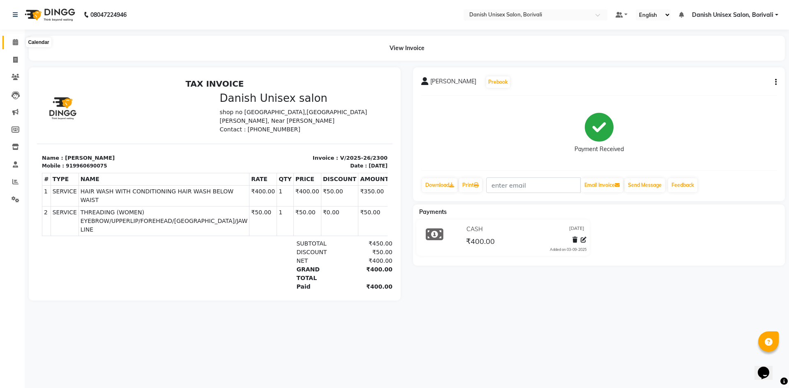
click at [13, 42] on icon at bounding box center [15, 42] width 5 height 6
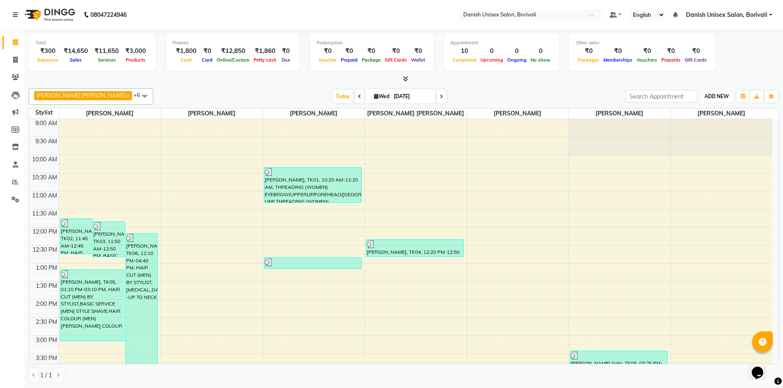
click at [709, 95] on span "ADD NEW" at bounding box center [716, 96] width 24 height 6
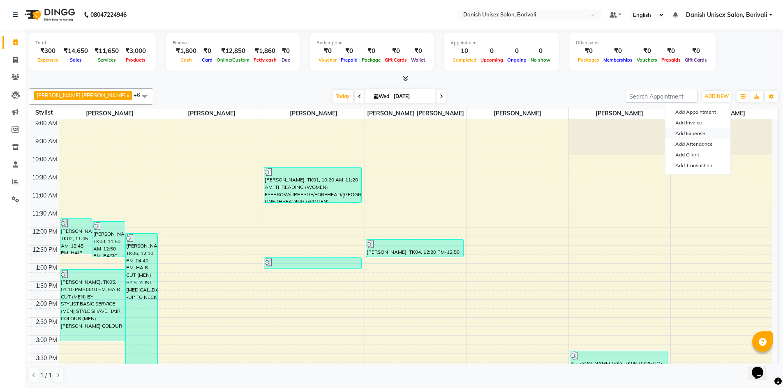
click at [689, 134] on link "Add Expense" at bounding box center [697, 133] width 65 height 11
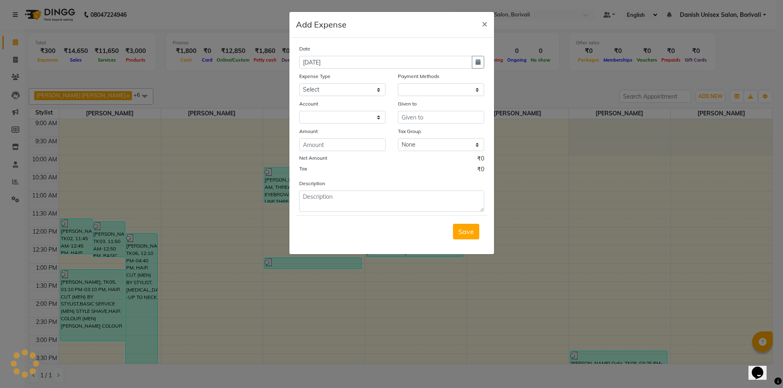
select select "1"
select select "6139"
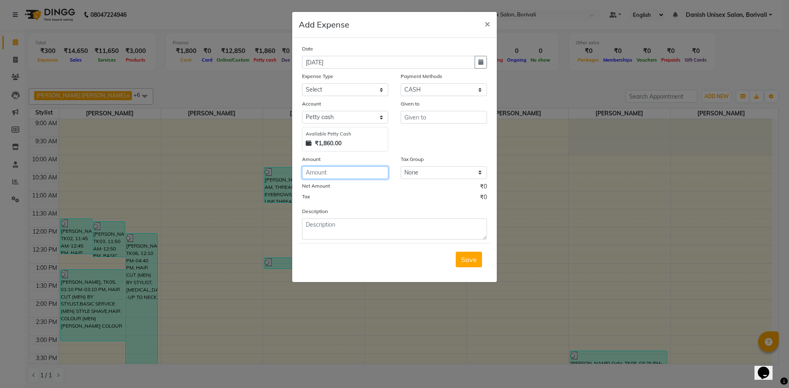
click at [333, 170] on input "number" at bounding box center [345, 172] width 86 height 13
type input "300"
click at [417, 120] on input "text" at bounding box center [444, 117] width 86 height 13
click at [332, 92] on select "Select Advance Salary Bank charges Car maintenance Cash transfer to bank Cash t…" at bounding box center [345, 89] width 86 height 13
select select "10"
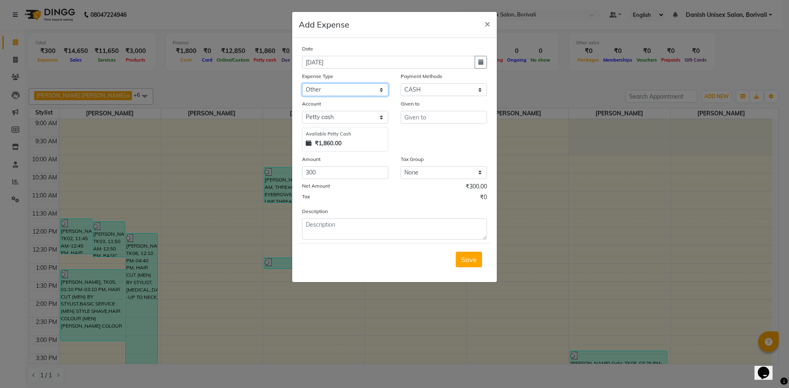
click at [302, 83] on select "Select Advance Salary Bank charges Car maintenance Cash transfer to bank Cash t…" at bounding box center [345, 89] width 86 height 13
click at [424, 121] on input "text" at bounding box center [444, 117] width 86 height 13
type input "3"
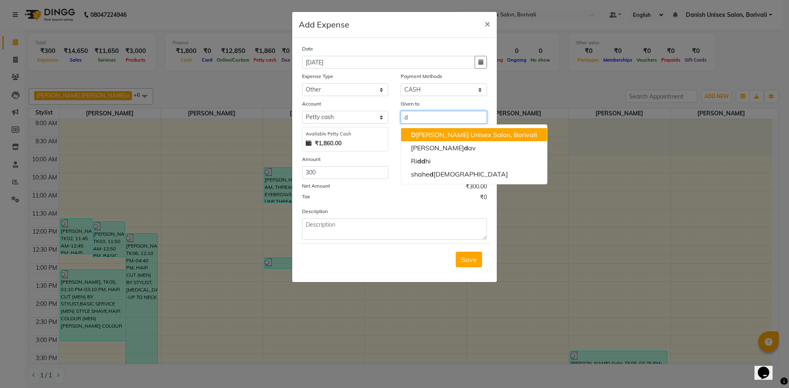
click at [442, 133] on ngb-highlight "D [PERSON_NAME] Unisex Salon, Borivali" at bounding box center [474, 135] width 126 height 8
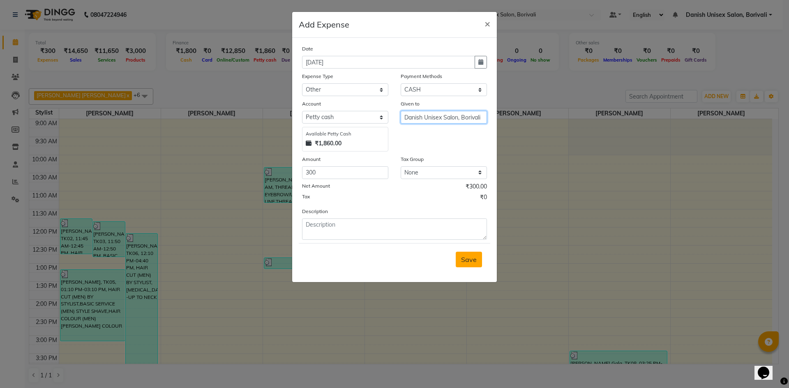
type input "Danish Unisex Salon, Borivali"
click at [476, 259] on span "Save" at bounding box center [469, 260] width 16 height 8
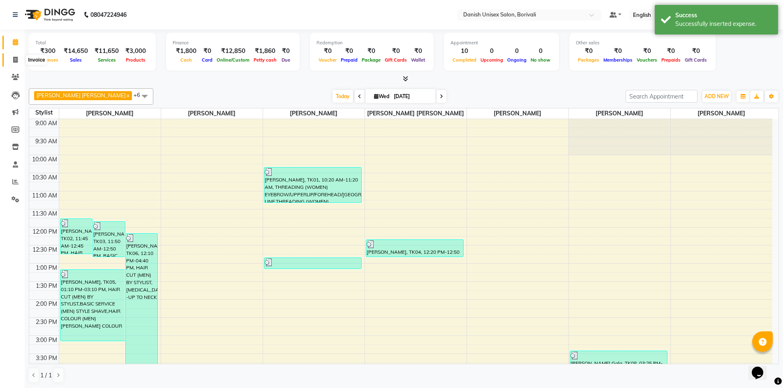
click at [14, 59] on icon at bounding box center [15, 60] width 5 height 6
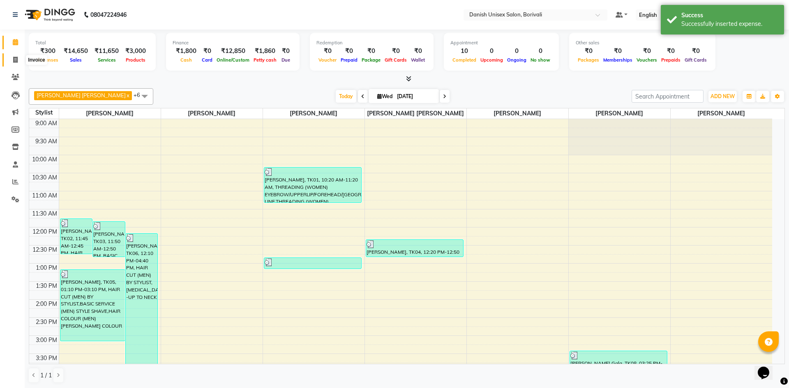
select select "7068"
select select "service"
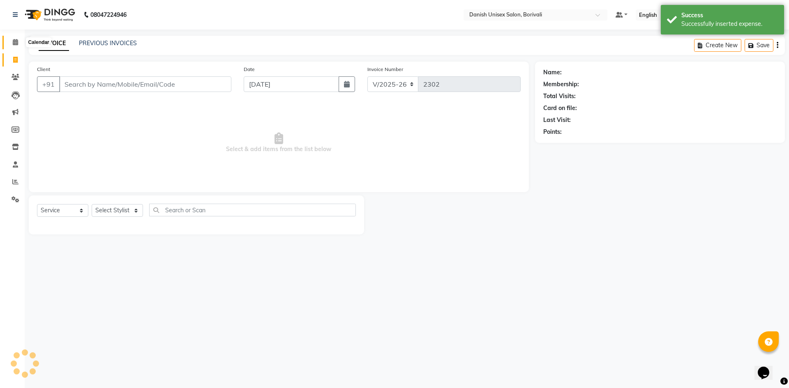
click at [11, 41] on span at bounding box center [15, 42] width 14 height 9
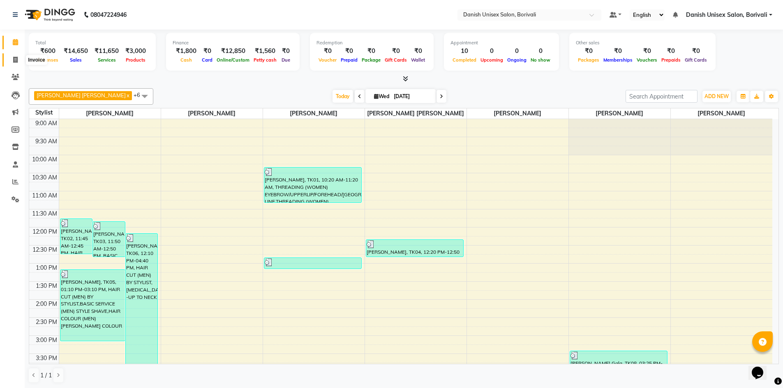
click at [16, 61] on icon at bounding box center [15, 60] width 5 height 6
select select "service"
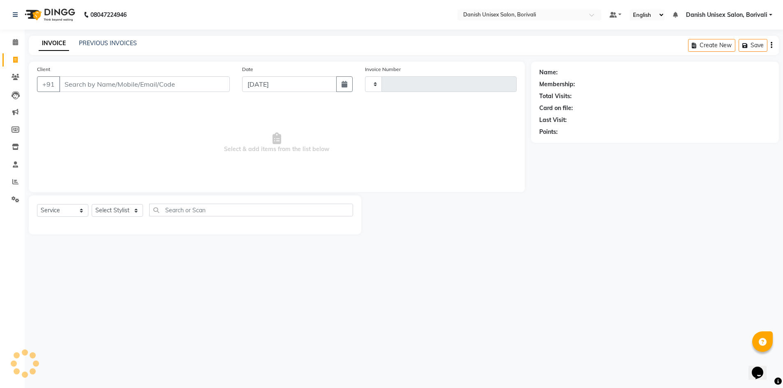
type input "2302"
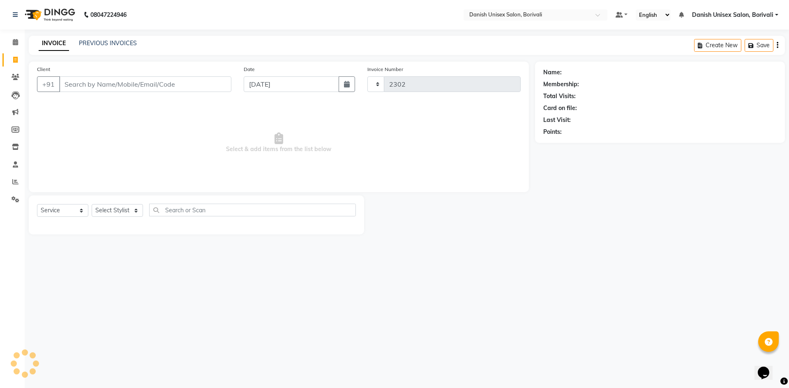
select select "7068"
click at [98, 85] on input "Client" at bounding box center [145, 84] width 172 height 16
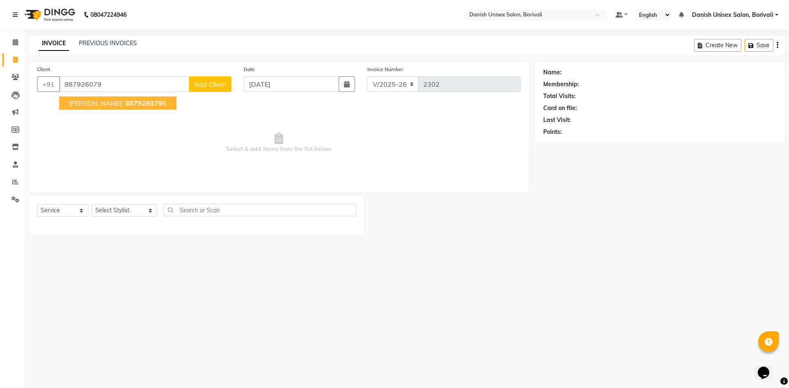
click at [124, 101] on ngb-highlight "887926079 6" at bounding box center [145, 103] width 43 height 8
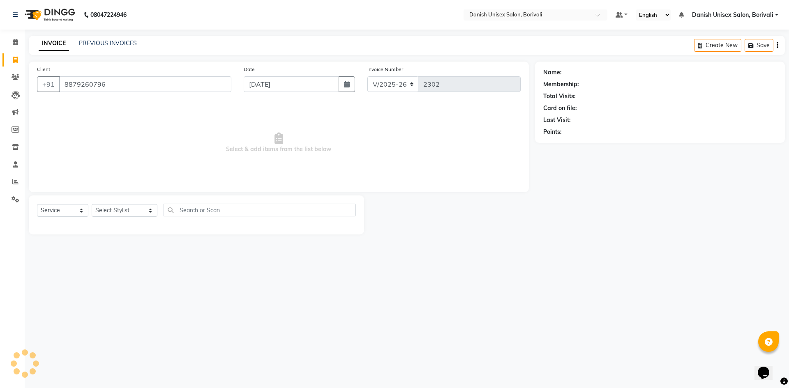
type input "8879260796"
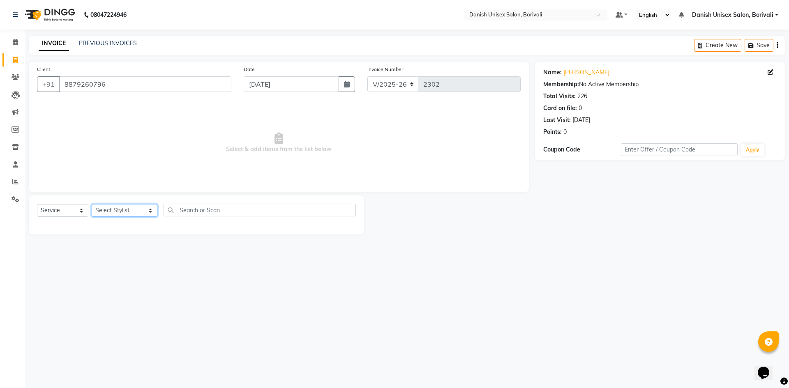
click at [120, 210] on select "Select Stylist [PERSON_NAME] Bheem [PERSON_NAME] Danish Unisex Salon, [PERSON_N…" at bounding box center [125, 210] width 66 height 13
click at [92, 204] on select "Select Stylist [PERSON_NAME] Bheem [PERSON_NAME] Danish Unisex Salon, [PERSON_N…" at bounding box center [125, 210] width 66 height 13
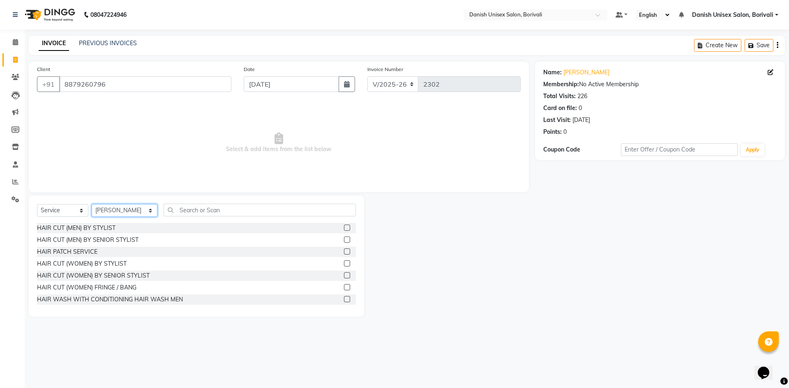
click at [114, 206] on select "Select Stylist [PERSON_NAME] Bheem [PERSON_NAME] Danish Unisex Salon, [PERSON_N…" at bounding box center [125, 210] width 66 height 13
select select "59611"
click at [92, 204] on select "Select Stylist [PERSON_NAME] Bheem [PERSON_NAME] Danish Unisex Salon, [PERSON_N…" at bounding box center [125, 210] width 66 height 13
click at [194, 206] on input "text" at bounding box center [260, 210] width 192 height 13
click at [344, 229] on label at bounding box center [347, 228] width 6 height 6
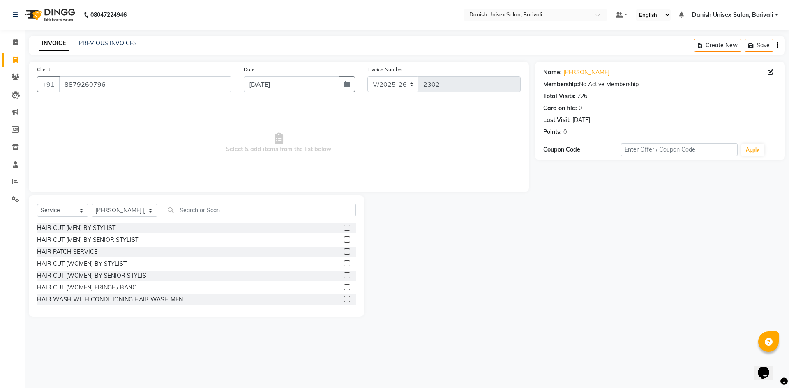
click at [344, 229] on input "checkbox" at bounding box center [346, 228] width 5 height 5
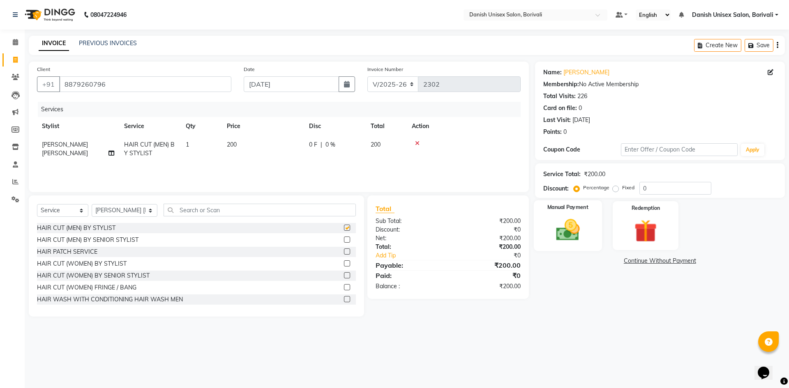
checkbox input "false"
click at [562, 220] on img at bounding box center [567, 230] width 38 height 27
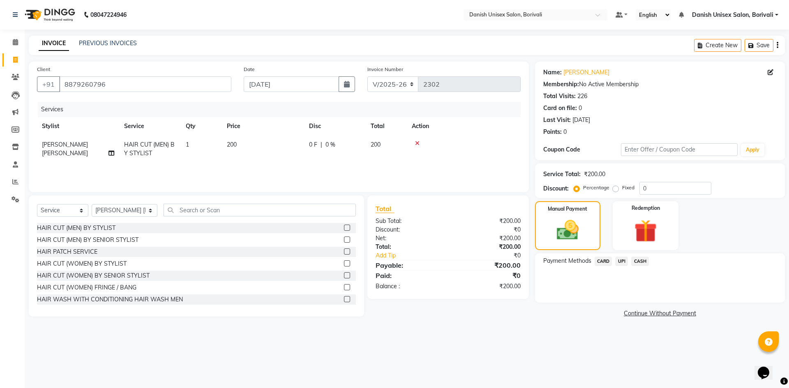
click at [623, 262] on span "UPI" at bounding box center [621, 261] width 13 height 9
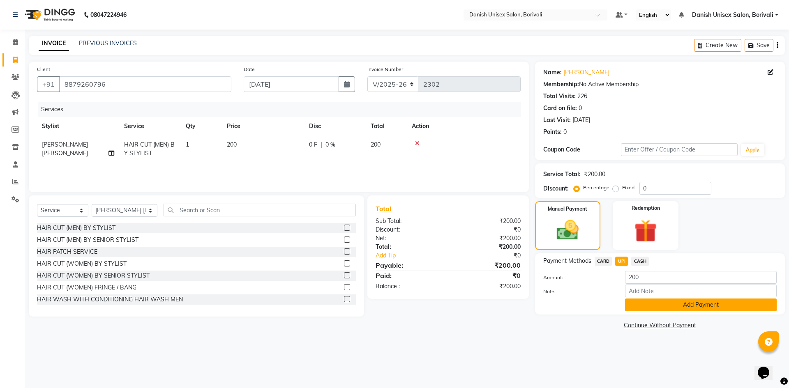
click at [650, 303] on button "Add Payment" at bounding box center [701, 305] width 152 height 13
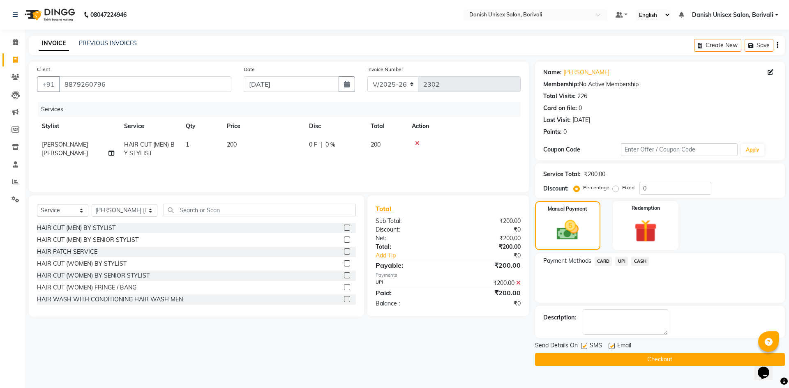
click at [639, 357] on button "Checkout" at bounding box center [660, 359] width 250 height 13
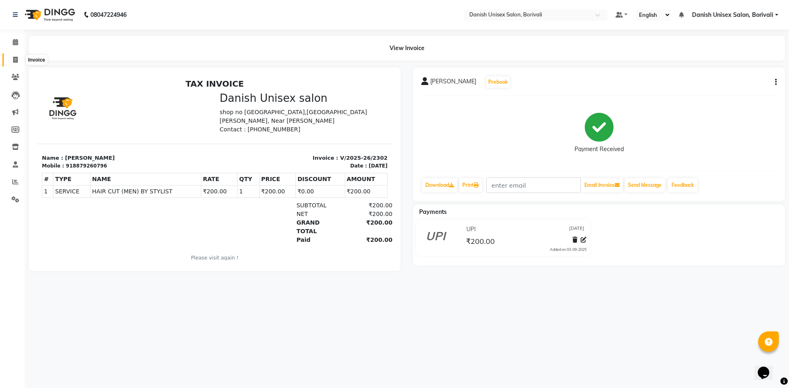
click at [17, 61] on icon at bounding box center [15, 60] width 5 height 6
select select "service"
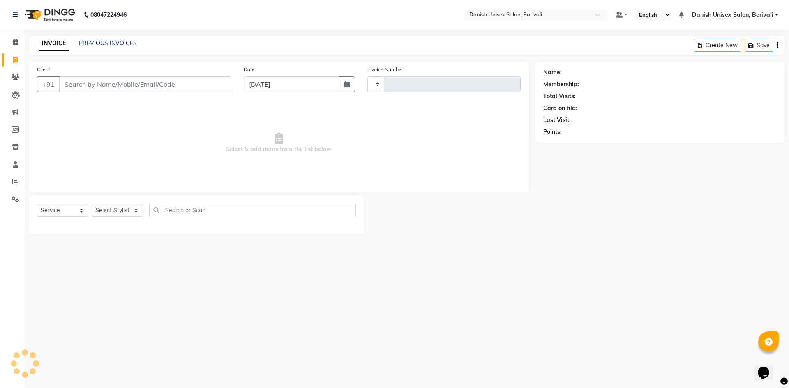
type input "2303"
select select "7068"
click at [108, 213] on select "Select Stylist [PERSON_NAME] Bheem [PERSON_NAME] Danish Unisex Salon, [PERSON_N…" at bounding box center [125, 210] width 66 height 13
select select "59611"
click at [92, 204] on select "Select Stylist [PERSON_NAME] Bheem [PERSON_NAME] Danish Unisex Salon, [PERSON_N…" at bounding box center [125, 210] width 66 height 13
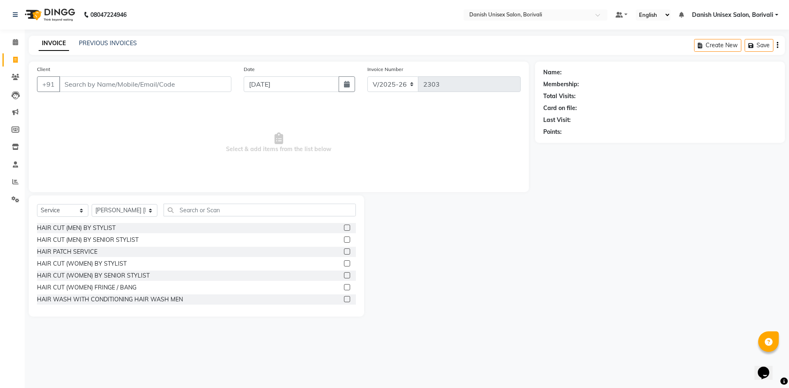
click at [344, 227] on label at bounding box center [347, 228] width 6 height 6
click at [344, 227] on input "checkbox" at bounding box center [346, 228] width 5 height 5
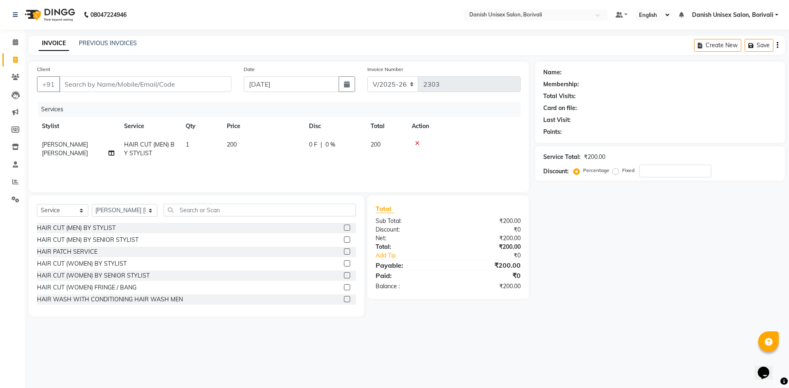
checkbox input "false"
click at [315, 217] on div "Select Service Product Membership Package Voucher Prepaid Gift Card Select Styl…" at bounding box center [196, 213] width 319 height 19
click at [317, 209] on input "text" at bounding box center [260, 210] width 192 height 13
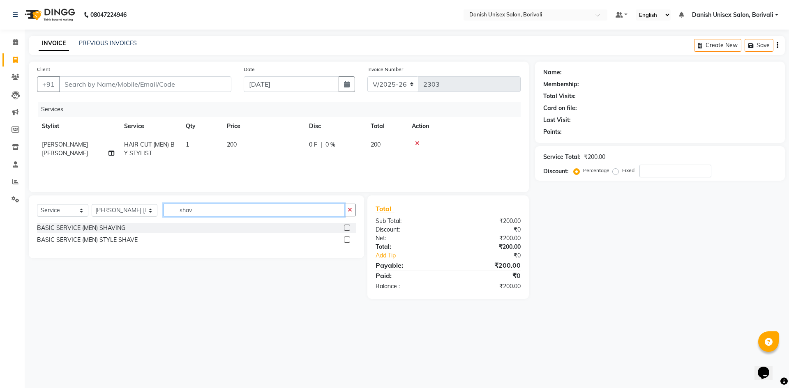
type input "shav"
click at [348, 238] on label at bounding box center [347, 240] width 6 height 6
click at [348, 238] on input "checkbox" at bounding box center [346, 239] width 5 height 5
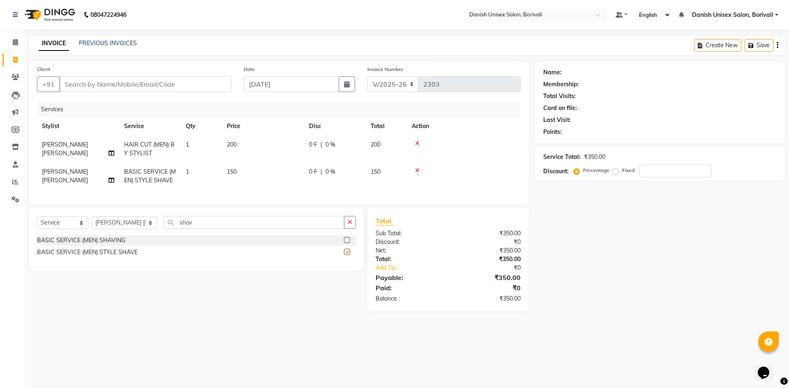
checkbox input "false"
click at [213, 88] on input "Client" at bounding box center [145, 84] width 172 height 16
type input "k"
type input "0"
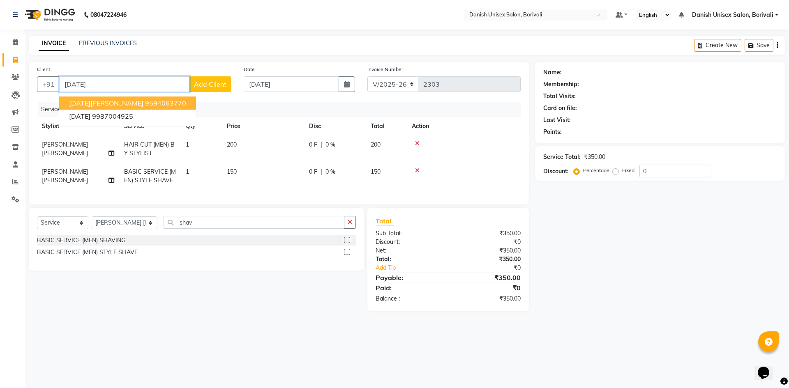
click at [145, 106] on ngb-highlight "9594063770" at bounding box center [165, 103] width 41 height 8
type input "9594063770"
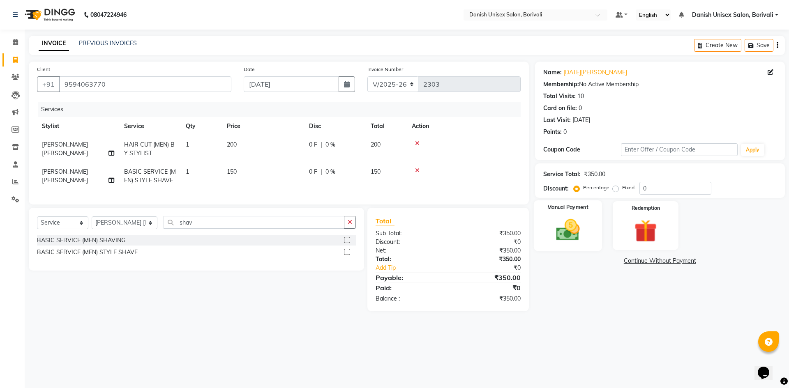
click at [587, 231] on img at bounding box center [567, 230] width 38 height 27
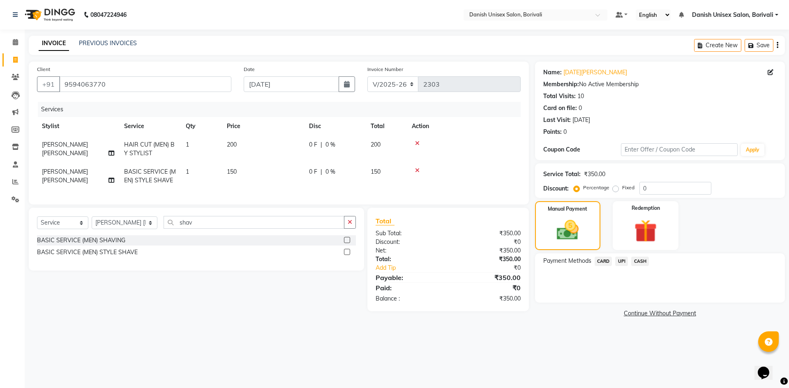
click at [638, 263] on span "CASH" at bounding box center [640, 261] width 18 height 9
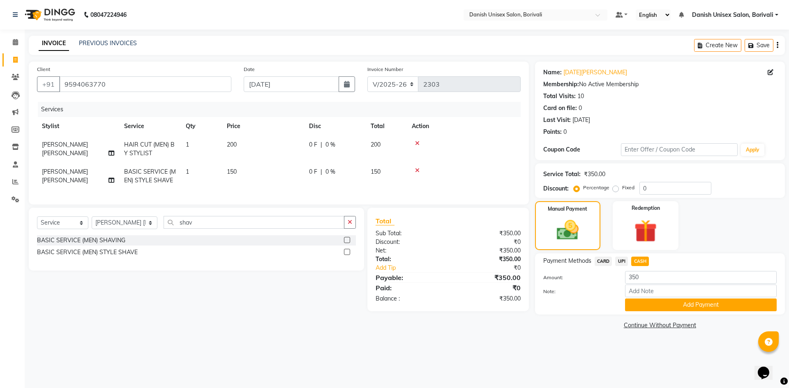
click at [640, 304] on button "Add Payment" at bounding box center [701, 305] width 152 height 13
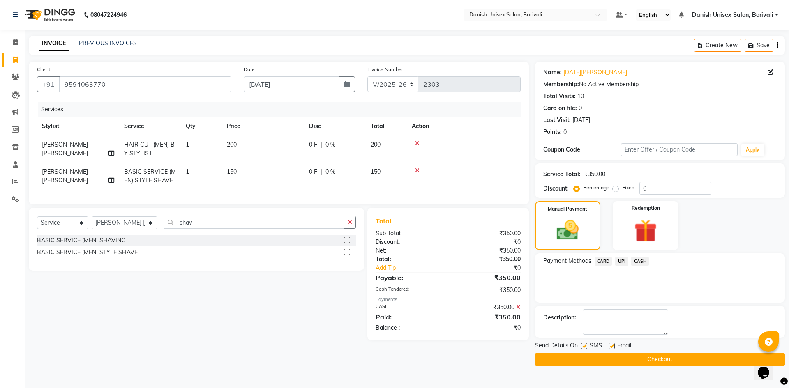
click at [627, 357] on button "Checkout" at bounding box center [660, 359] width 250 height 13
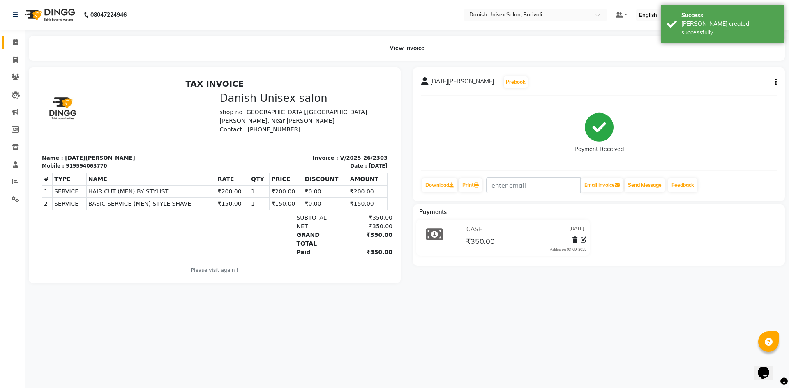
click at [19, 41] on span at bounding box center [15, 42] width 14 height 9
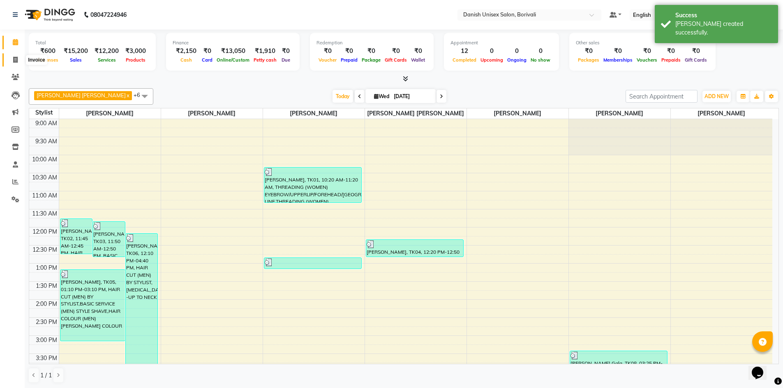
click at [16, 60] on icon at bounding box center [15, 60] width 5 height 6
select select "7068"
select select "service"
